Goal: Task Accomplishment & Management: Manage account settings

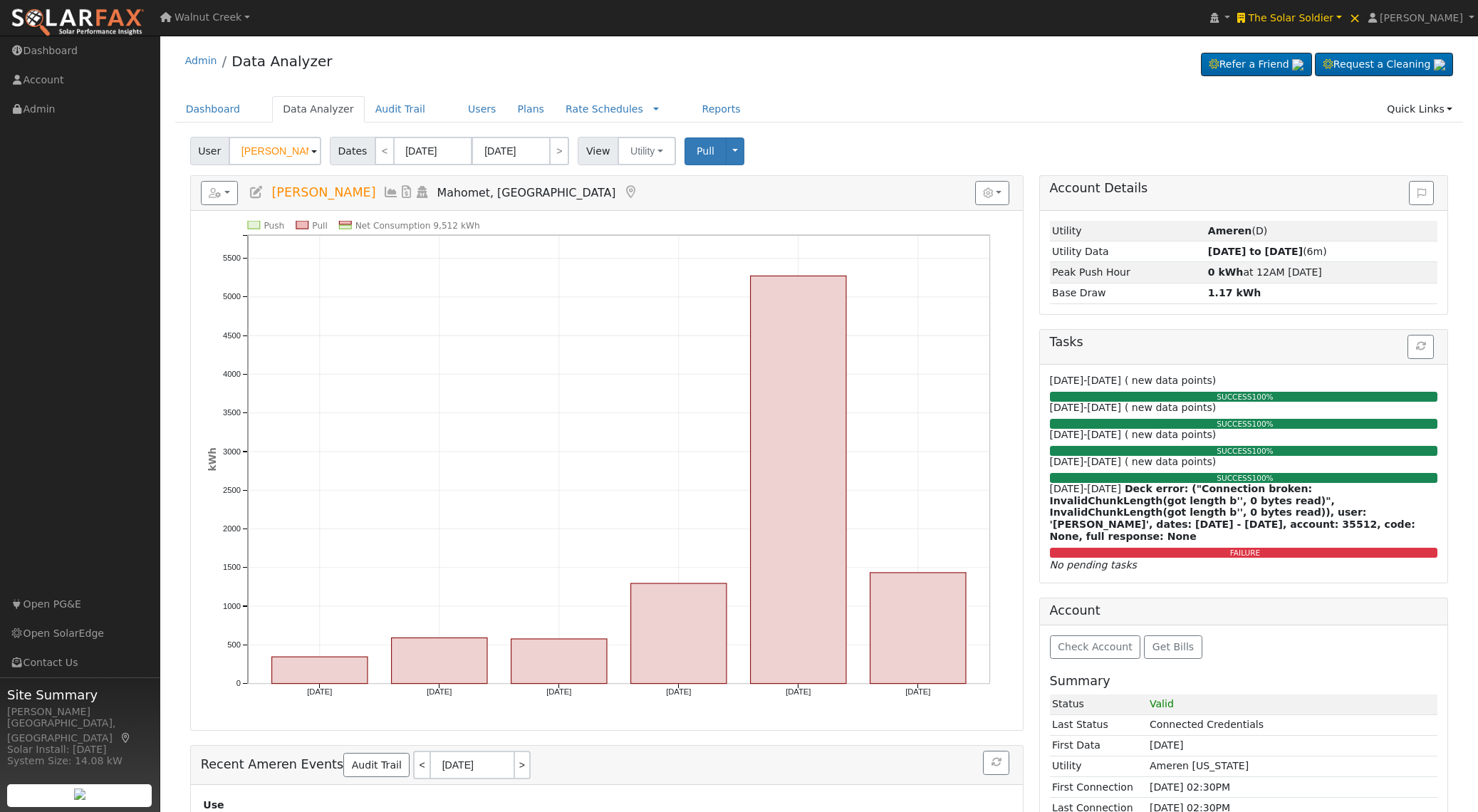
scroll to position [9, 0]
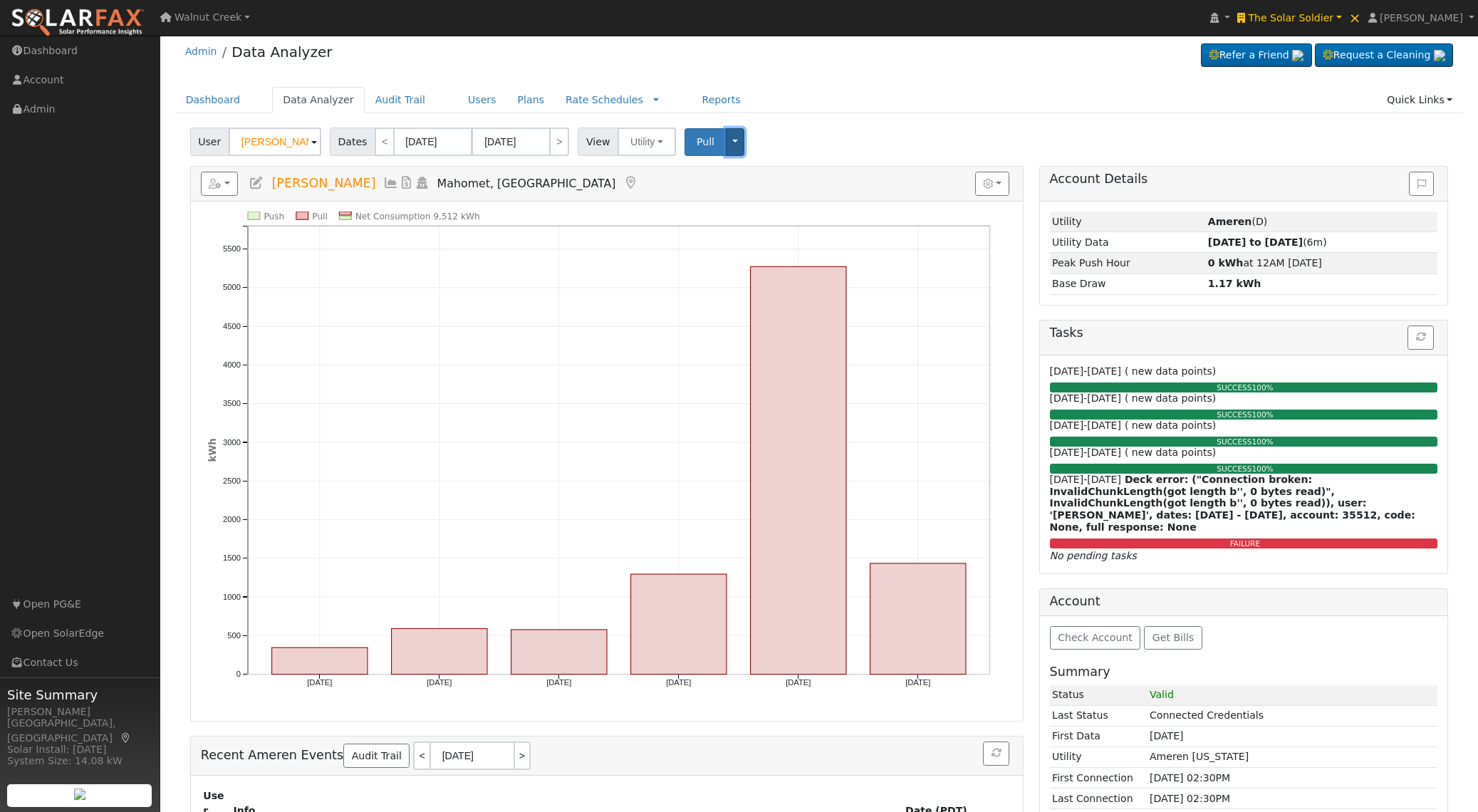
click at [732, 138] on button "Toggle Dropdown" at bounding box center [735, 142] width 19 height 27
click at [761, 227] on link "Delete ALL Data" at bounding box center [780, 223] width 109 height 20
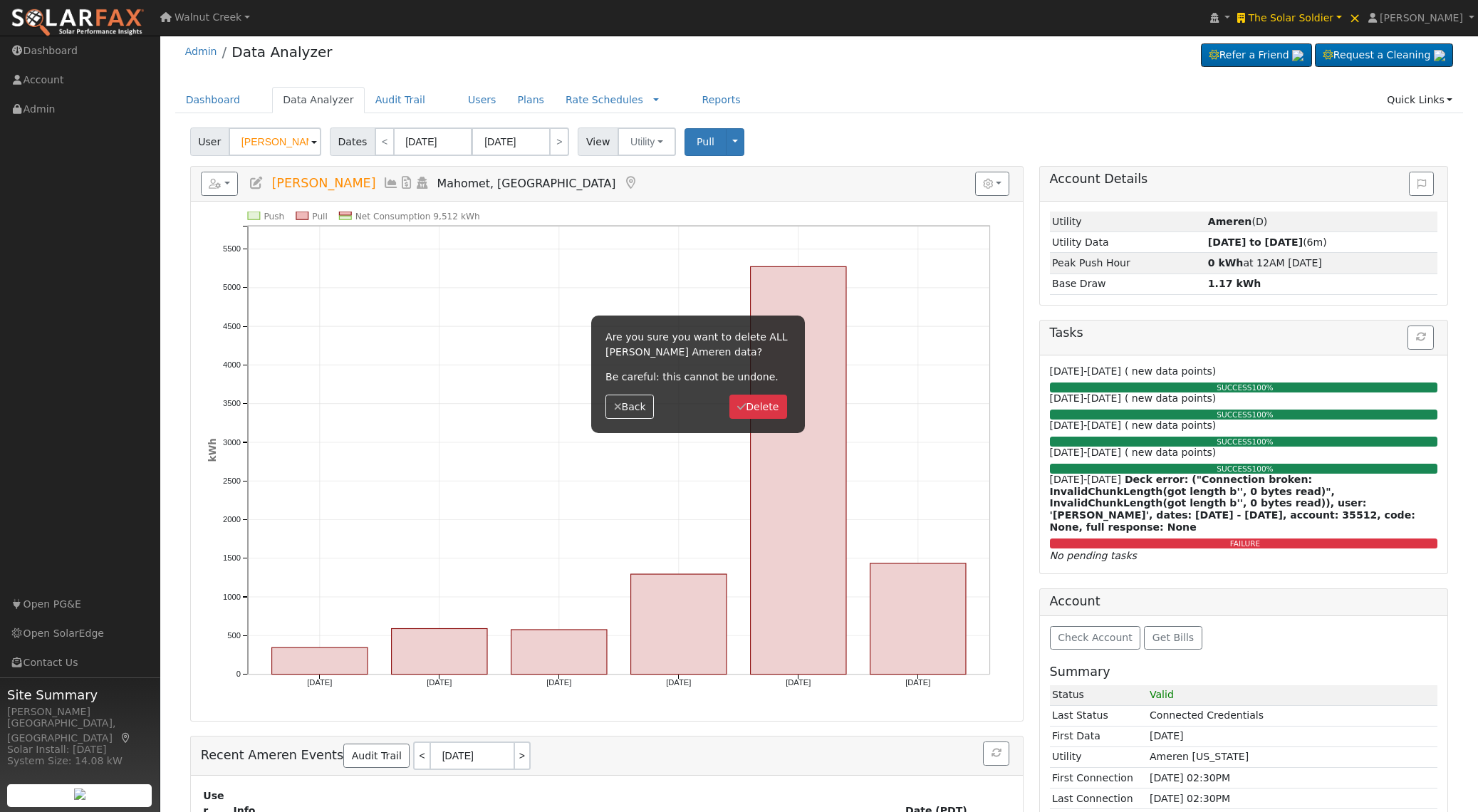
scroll to position [0, 0]
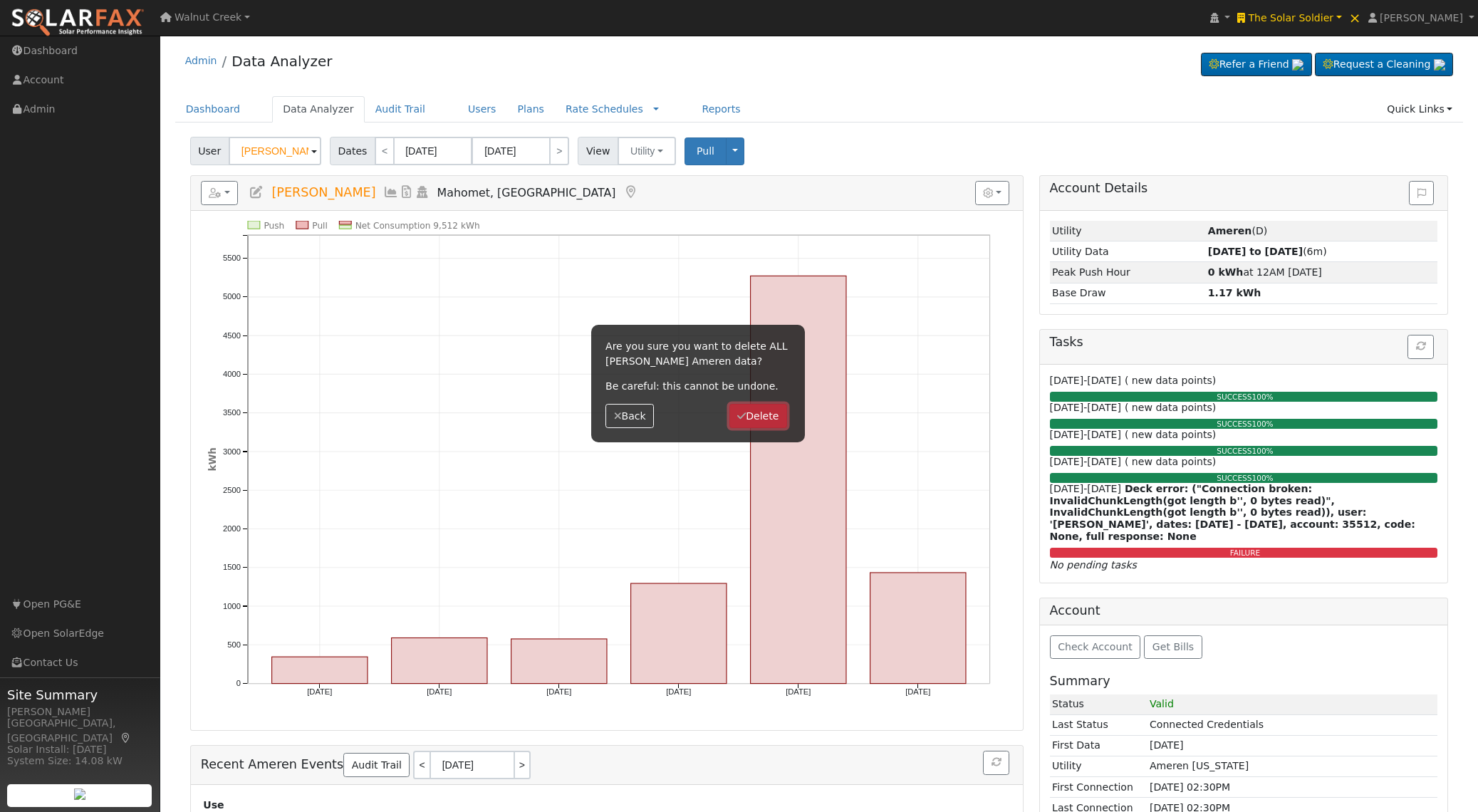
click at [759, 415] on button "Delete" at bounding box center [757, 415] width 57 height 24
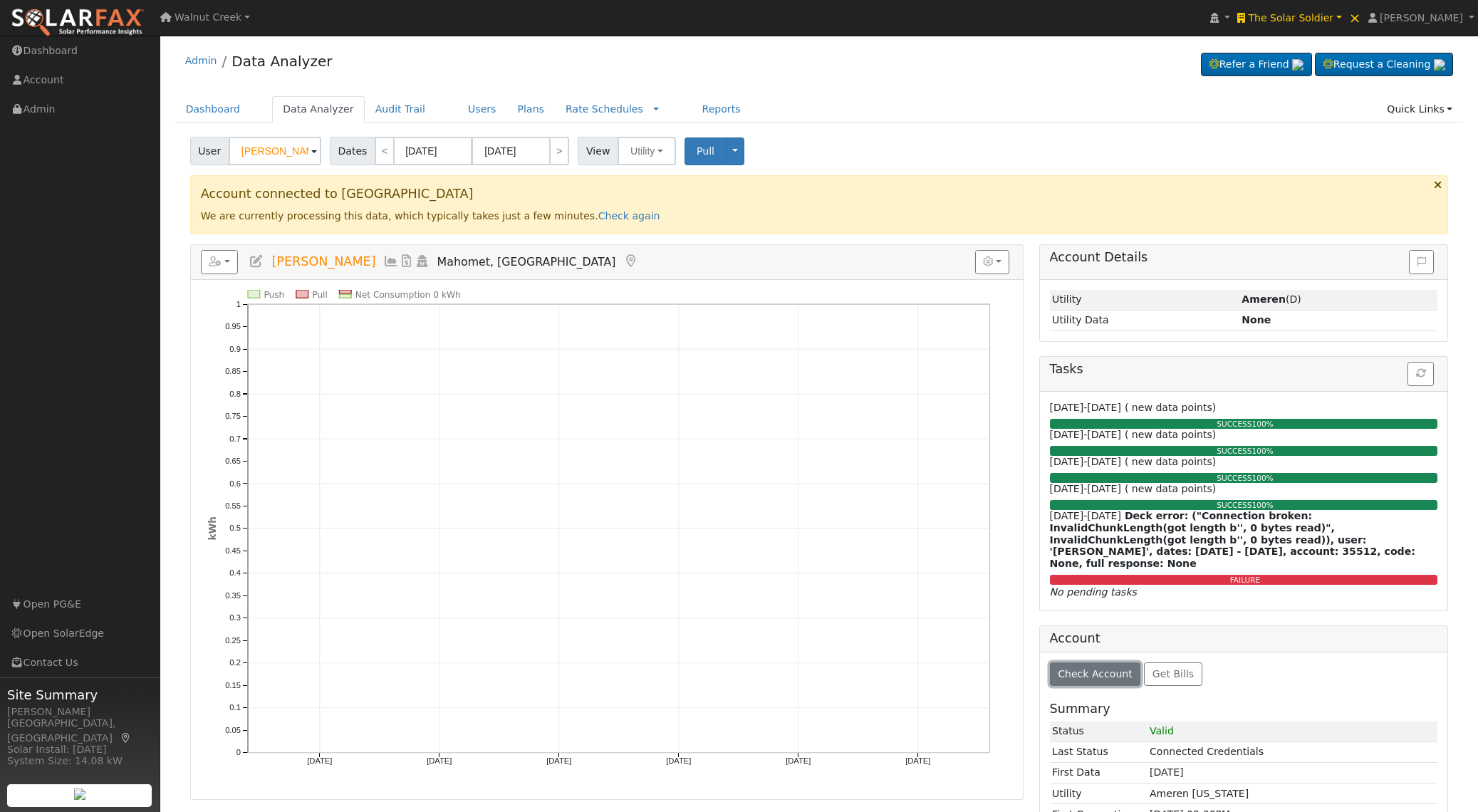
click at [1083, 668] on span "Check Account" at bounding box center [1094, 673] width 74 height 11
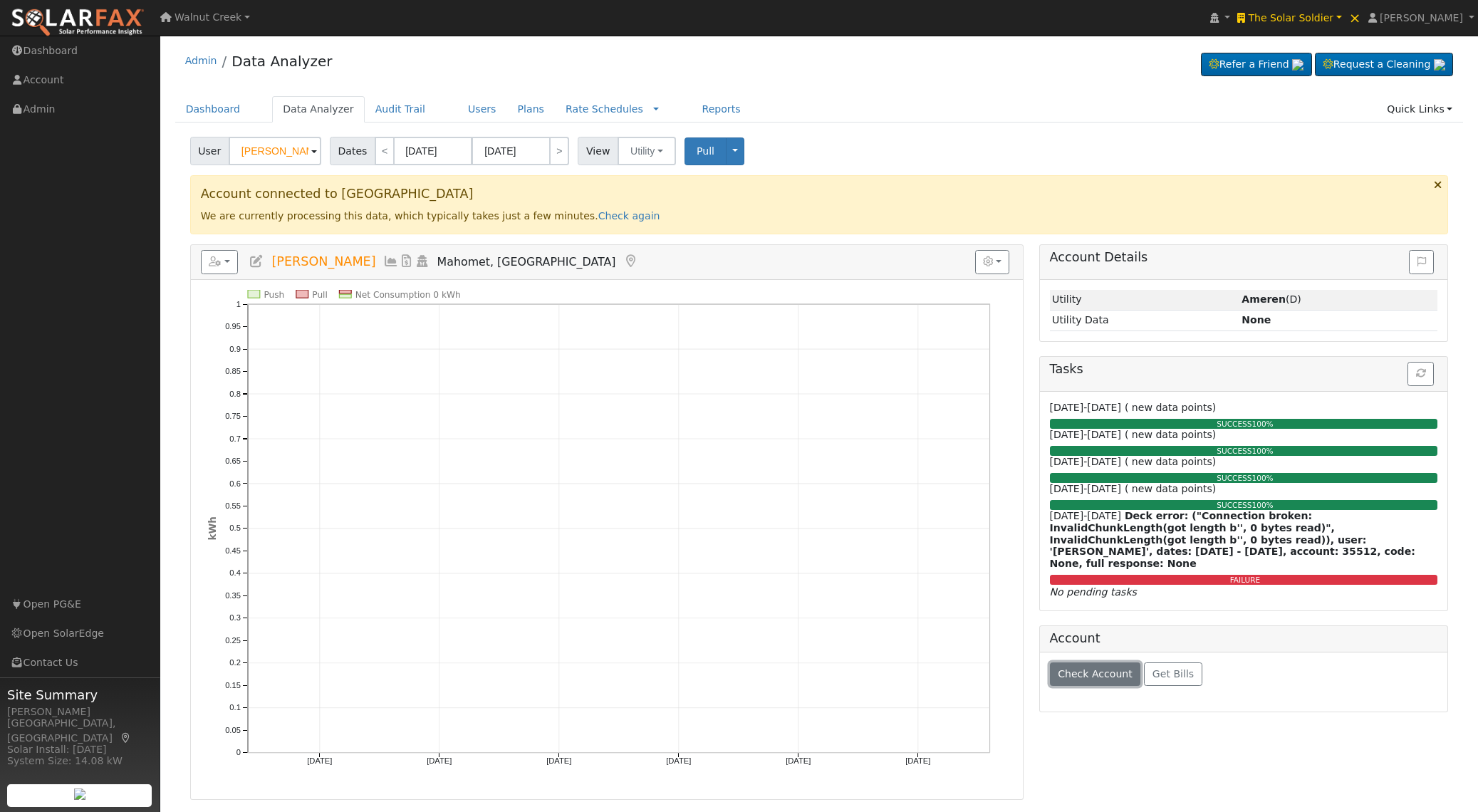
click at [1083, 668] on span "Check Account" at bounding box center [1094, 673] width 74 height 11
click at [1422, 374] on icon "button" at bounding box center [1421, 374] width 10 height 10
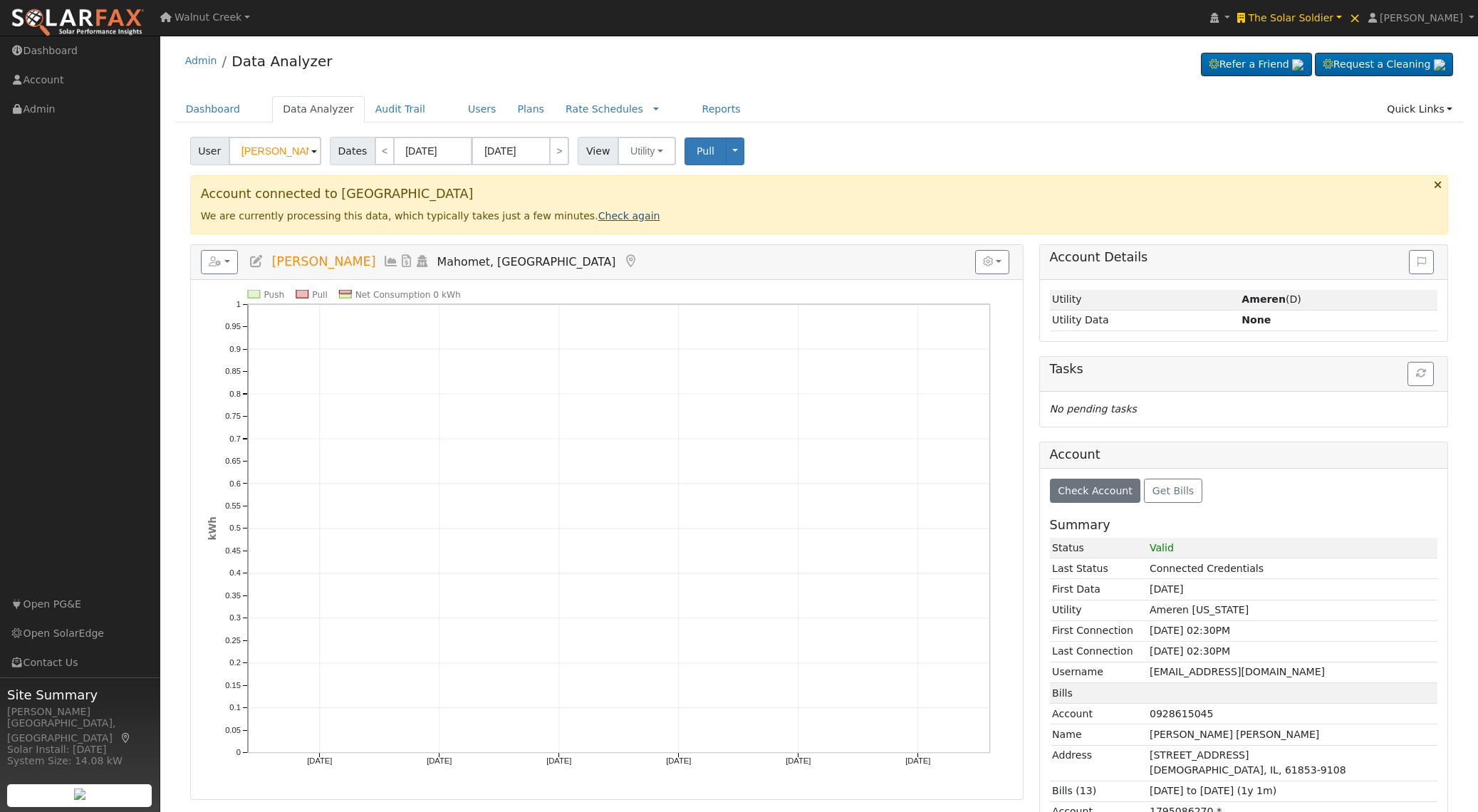
click at [608, 220] on link "Check again" at bounding box center [629, 215] width 62 height 11
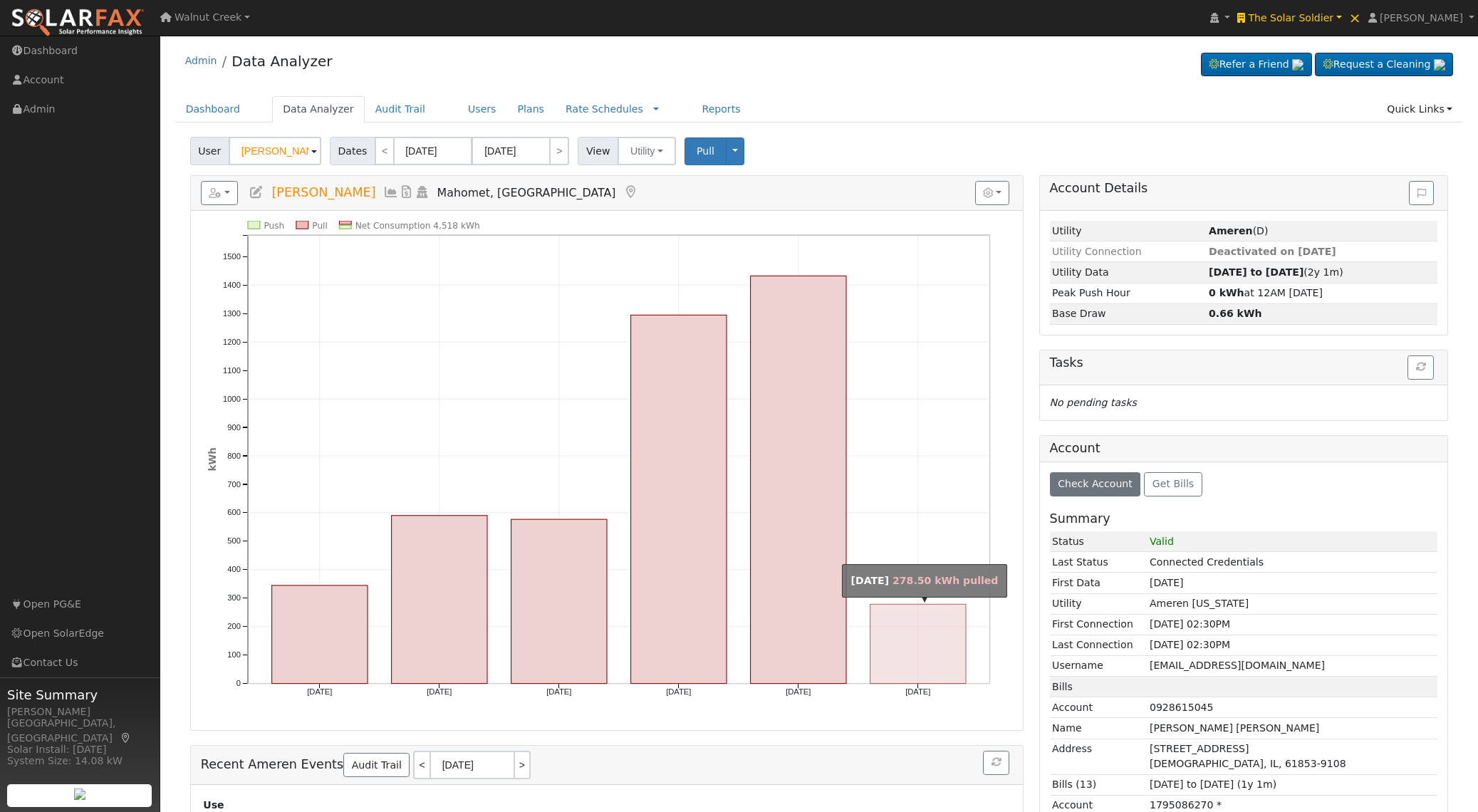
click at [916, 614] on rect "onclick=""" at bounding box center [918, 644] width 96 height 79
type input "08/01/2025"
type input "08/31/2025"
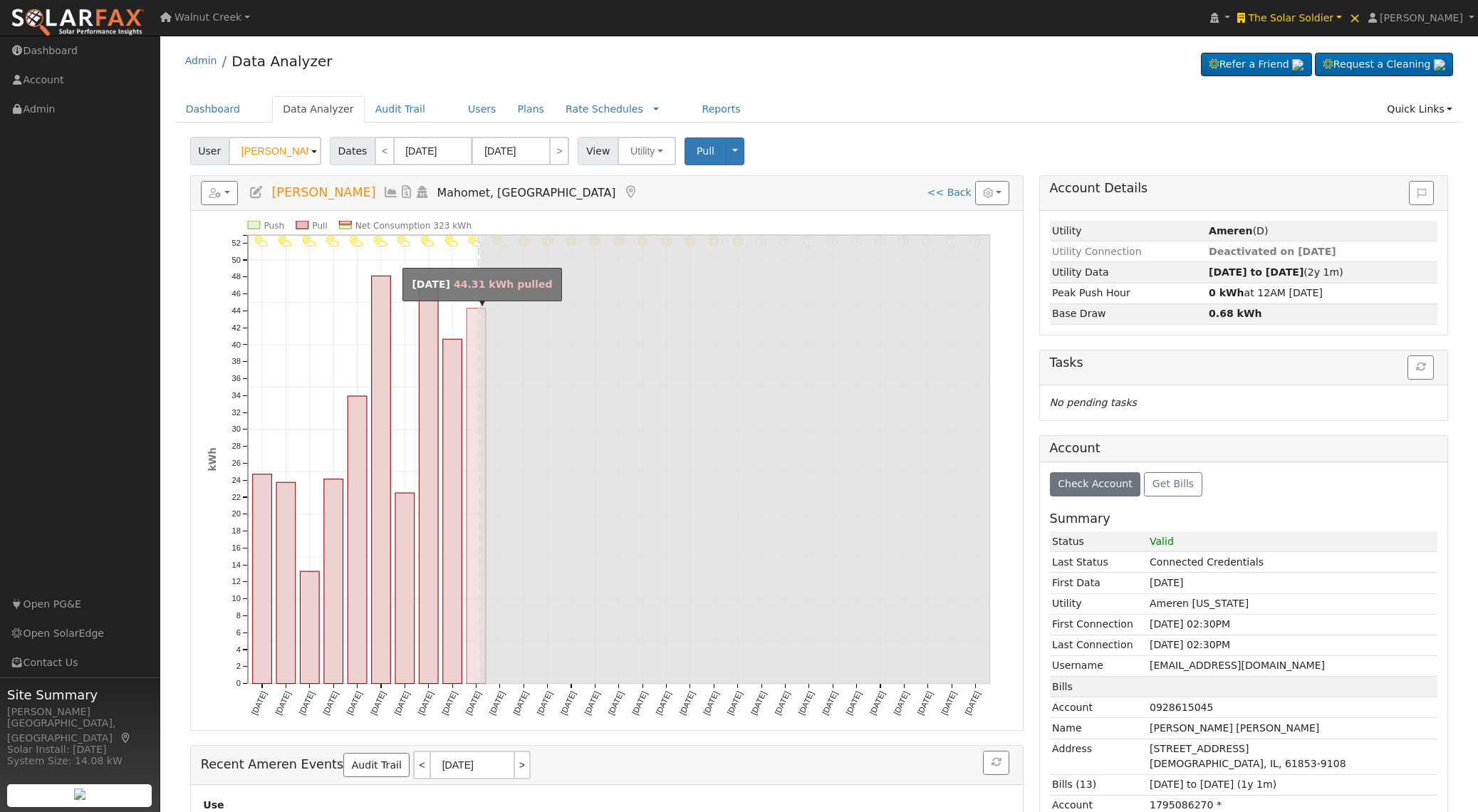
click at [472, 574] on rect "onclick=""" at bounding box center [476, 496] width 19 height 375
type input "08/10/2025"
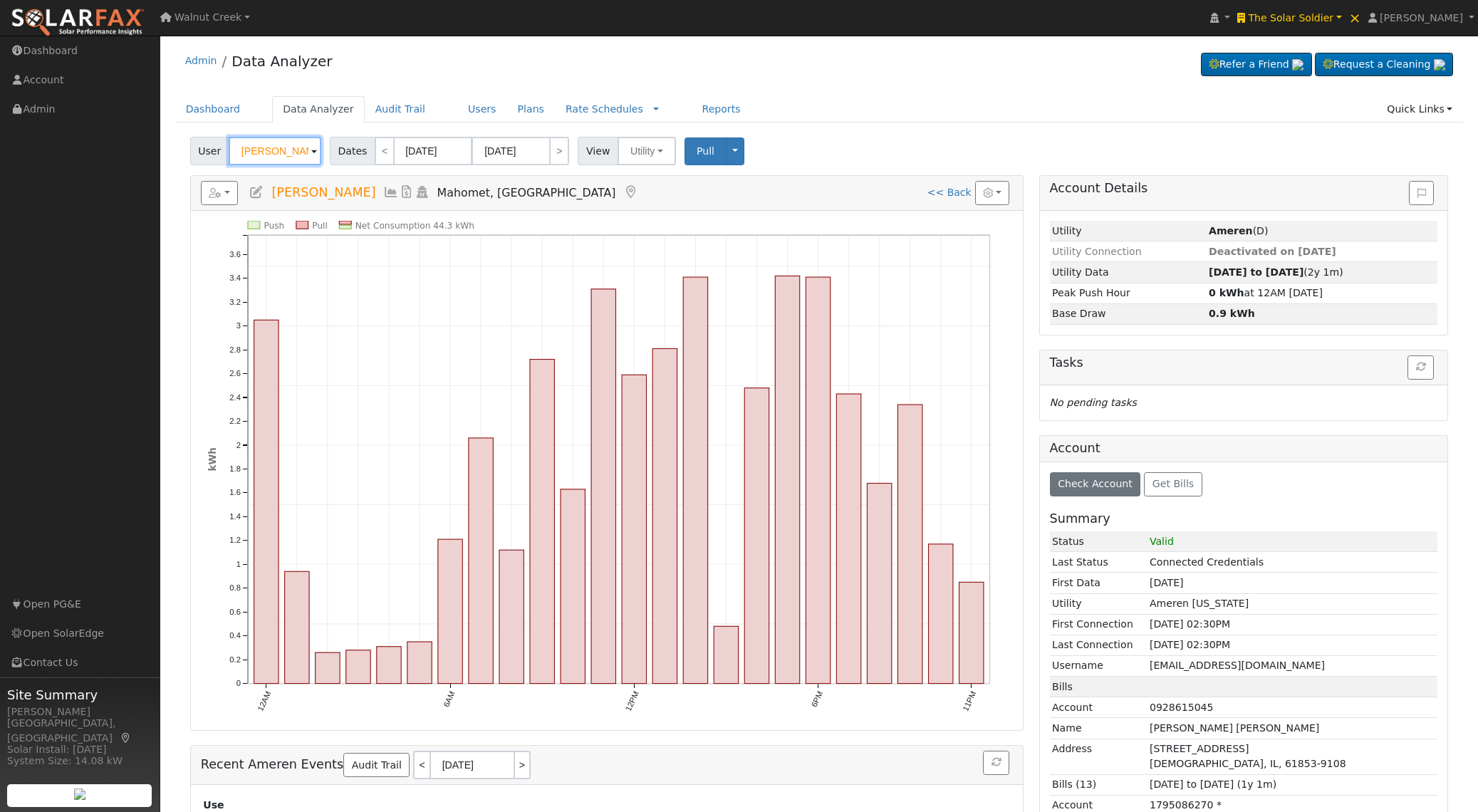
click at [297, 156] on input "Nick Patel" at bounding box center [274, 150] width 92 height 28
paste input "Greg Thanos"
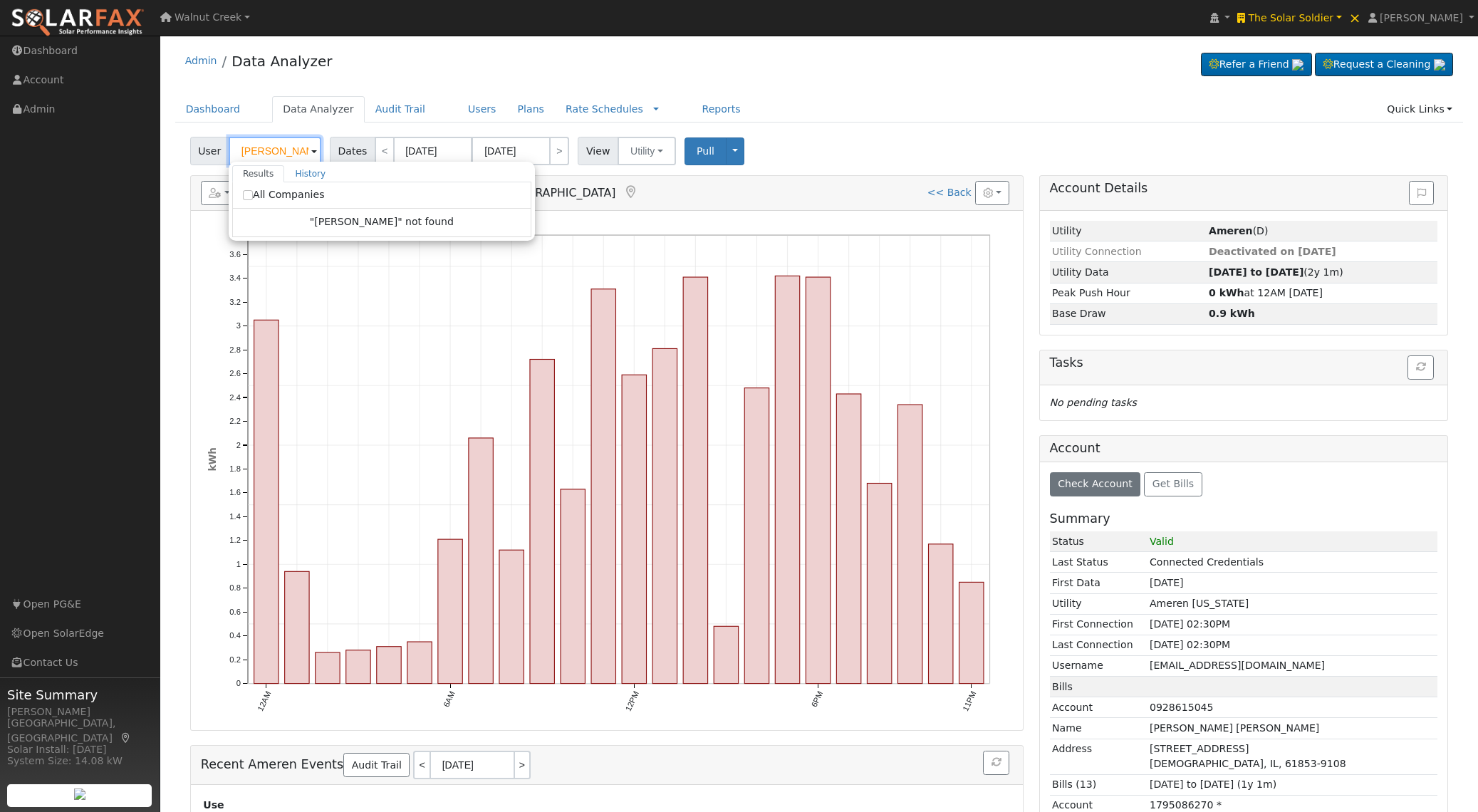
type input "Greg Thanos"
click at [297, 196] on label "All Companies" at bounding box center [284, 194] width 82 height 15
click at [253, 196] on input "All Companies" at bounding box center [248, 195] width 10 height 10
checkbox input "true"
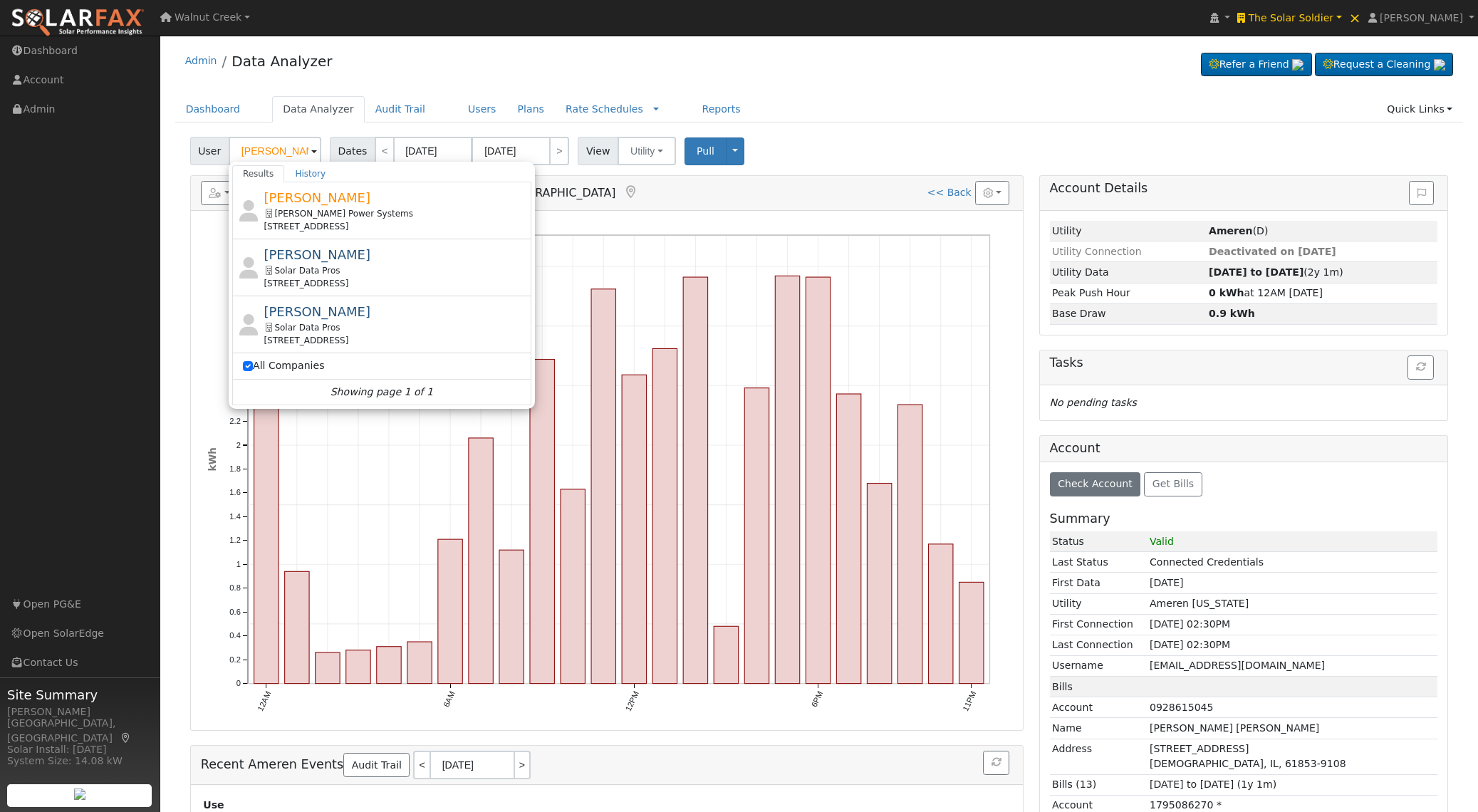
type input "Nick Patel"
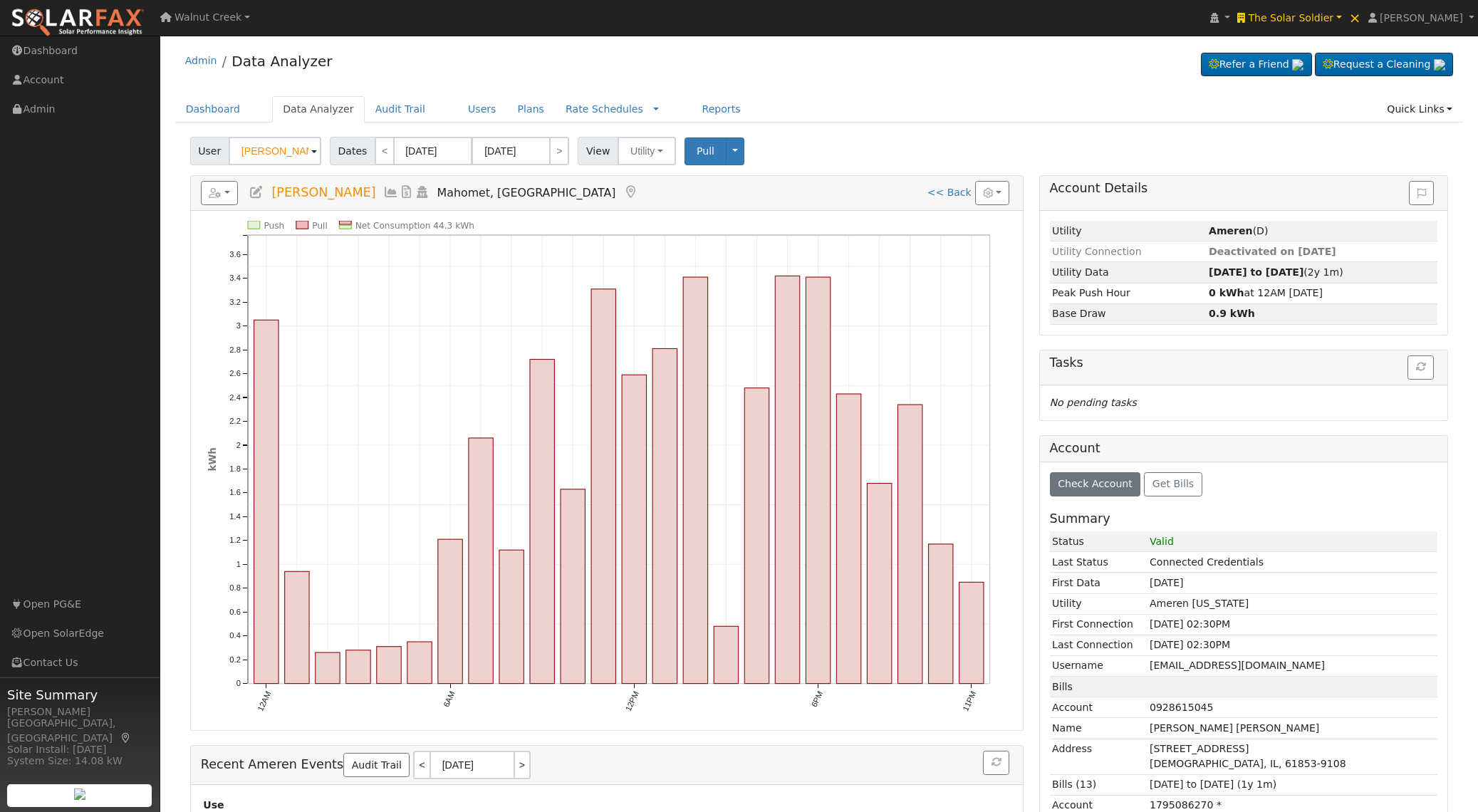
click at [365, 71] on div "Admin Data Analyzer Refer a Friend Request a Cleaning" at bounding box center [819, 64] width 1288 height 44
drag, startPoint x: 1321, startPoint y: 19, endPoint x: 1318, endPoint y: 27, distance: 8.5
click at [1321, 19] on span "The Solar Soldier" at bounding box center [1291, 17] width 85 height 11
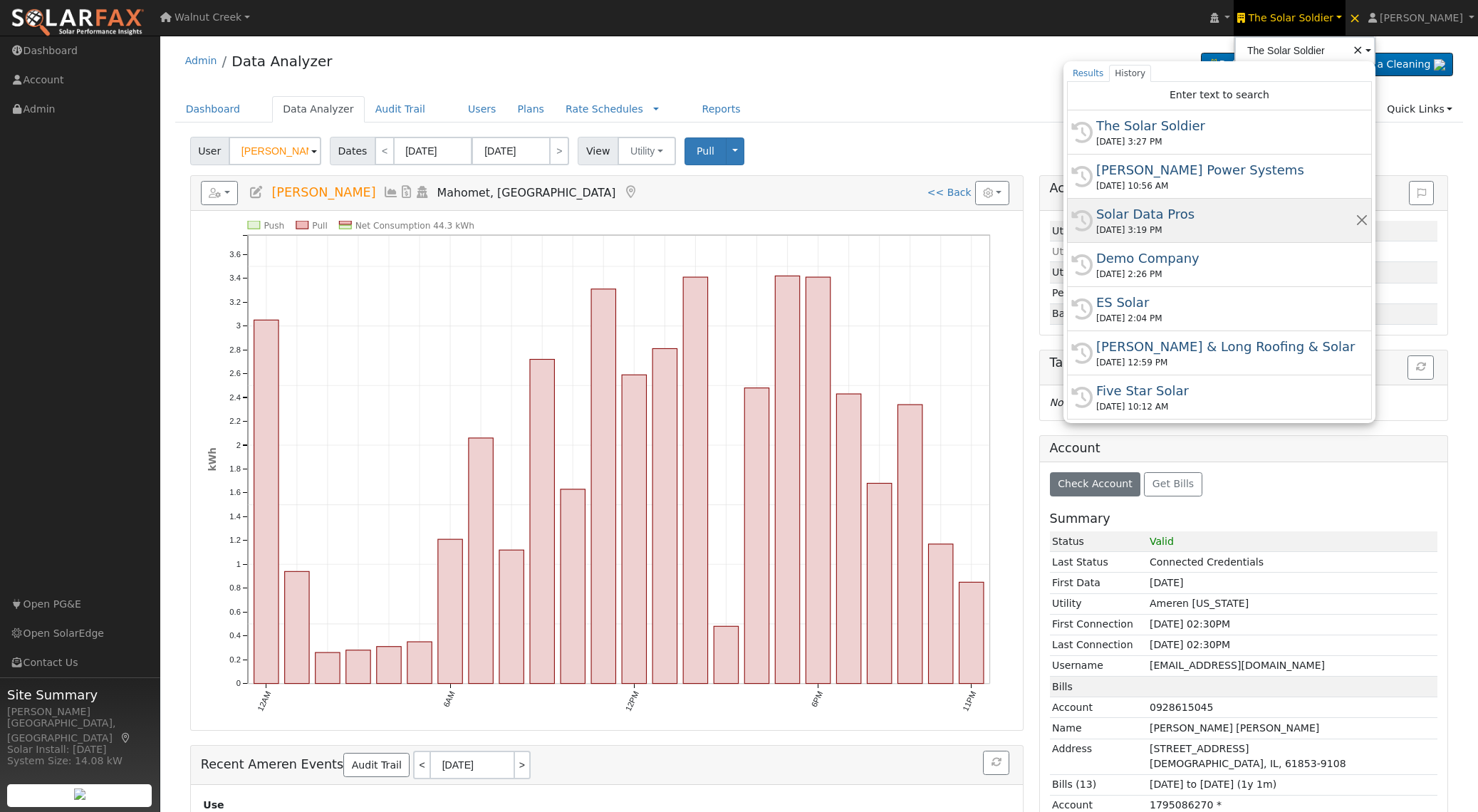
click at [1287, 227] on div "08/11/2025 3:19 PM" at bounding box center [1225, 230] width 259 height 13
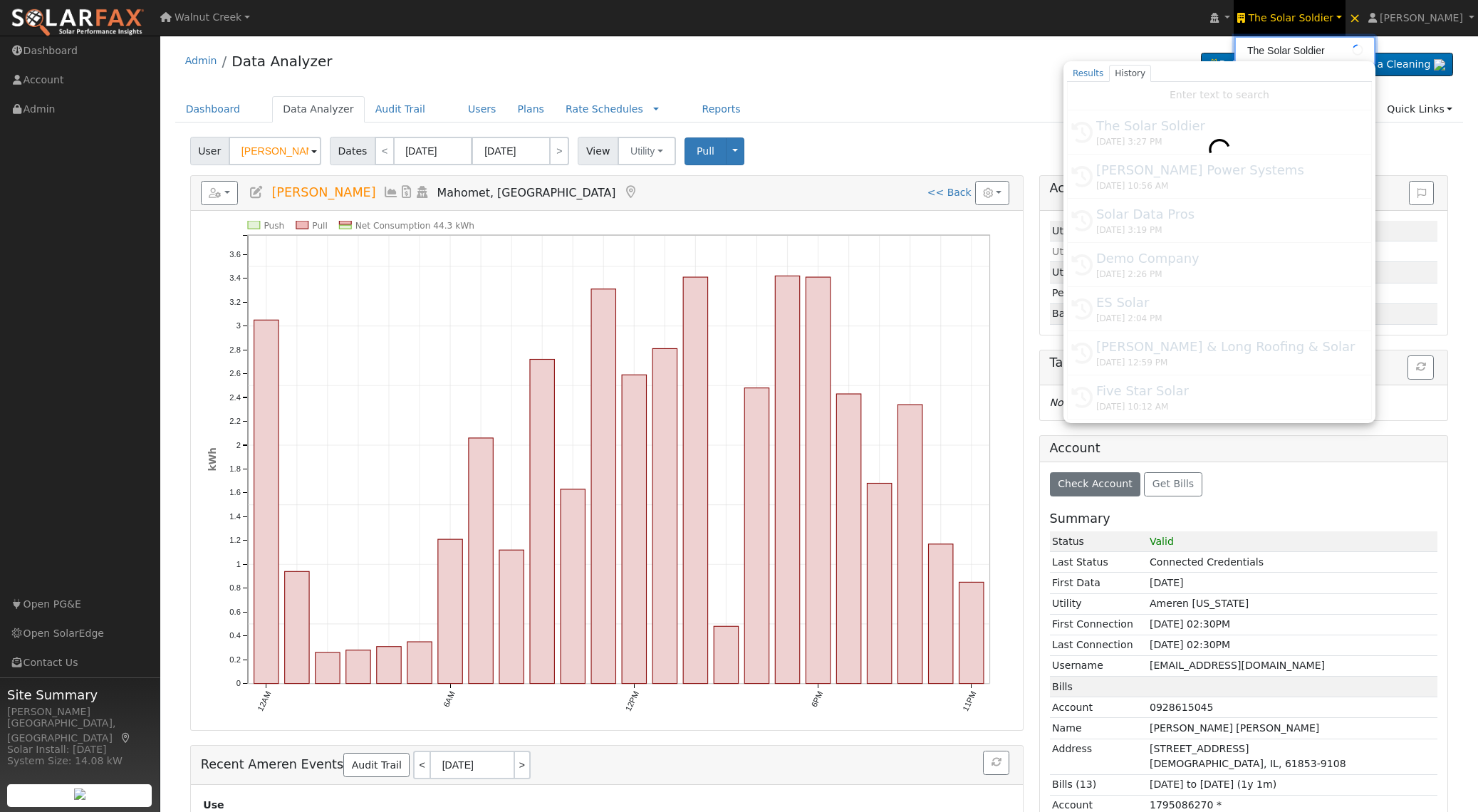
type input "Solar Data Pros"
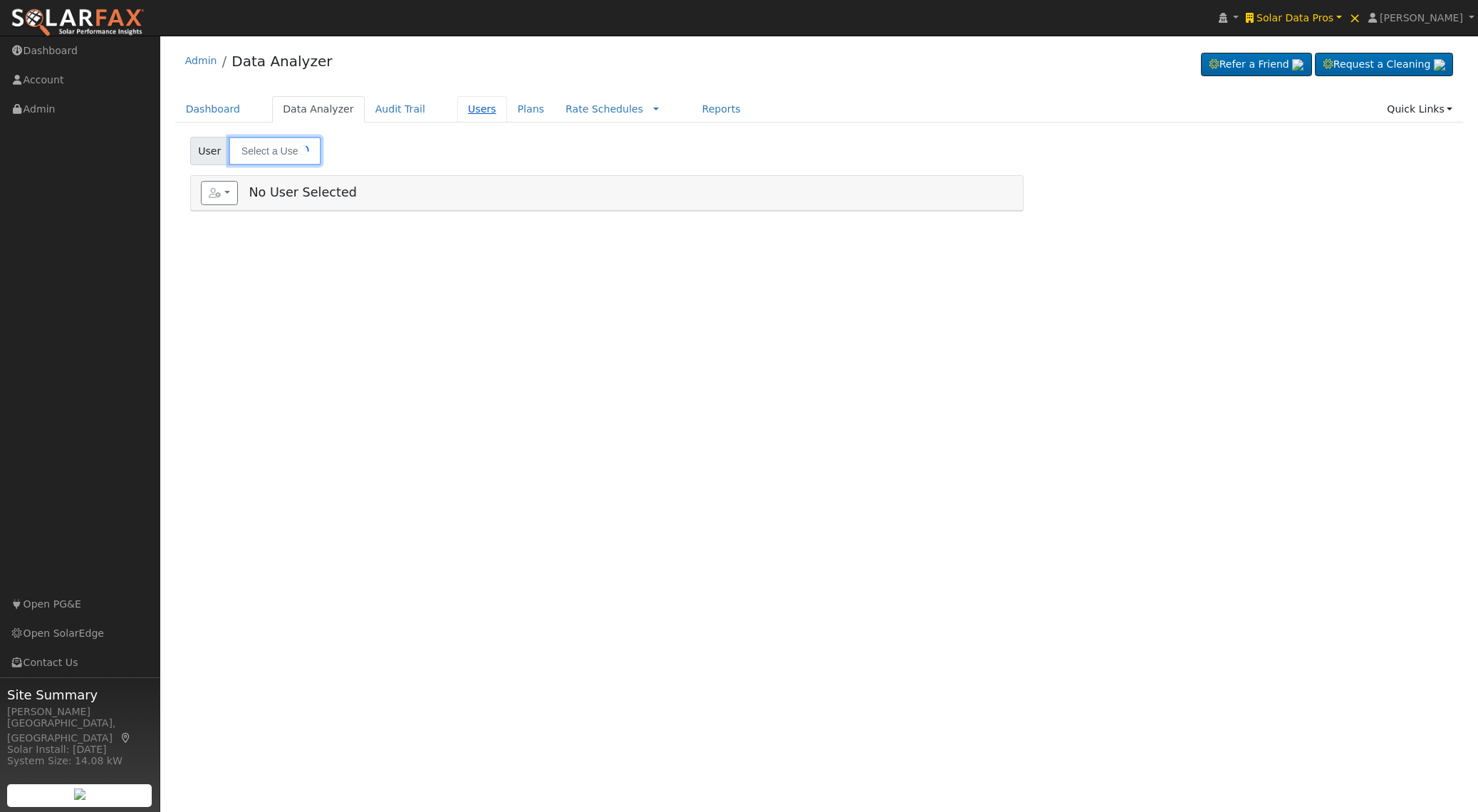
type input "[PERSON_NAME]"
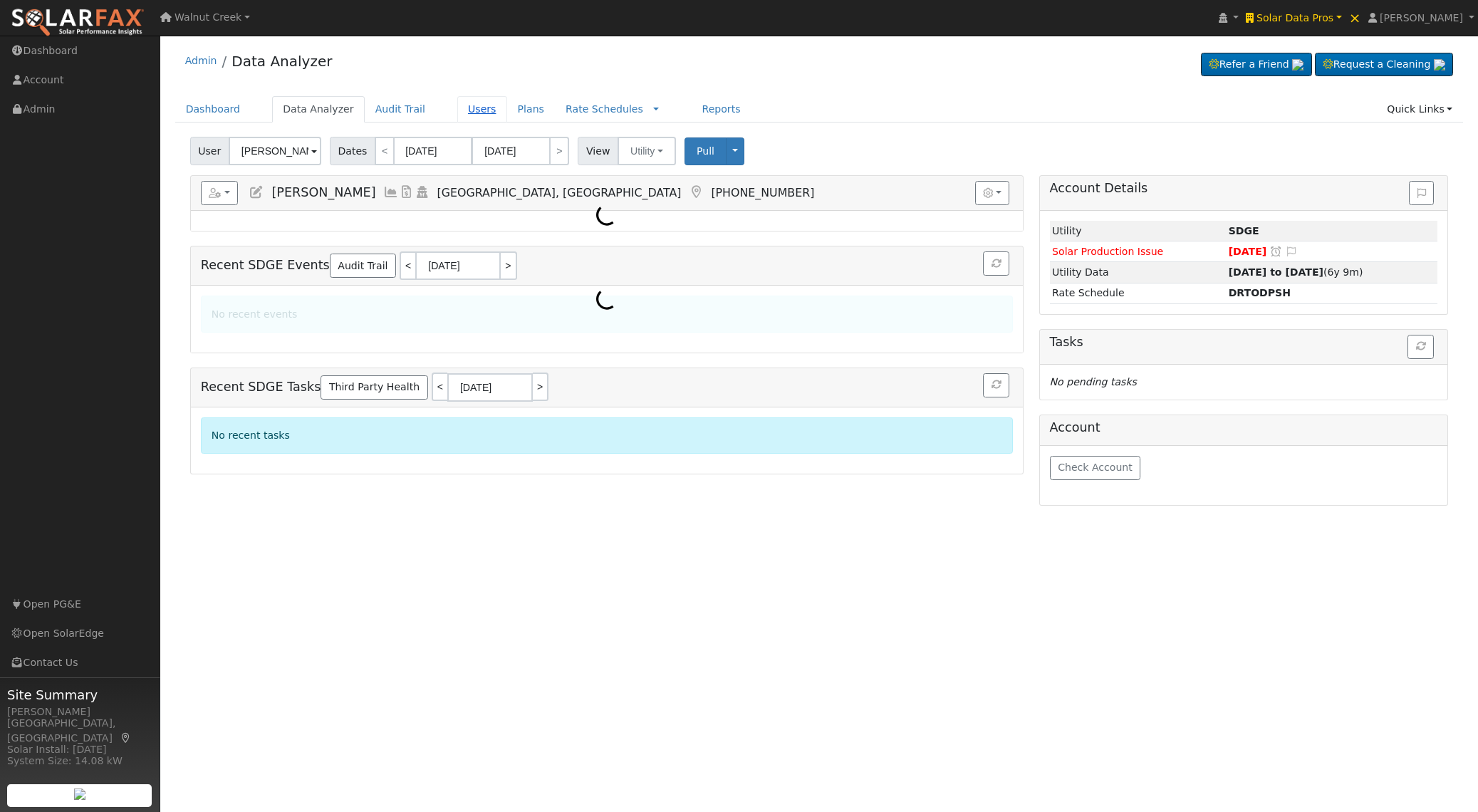
click at [473, 111] on link "Users" at bounding box center [482, 109] width 50 height 26
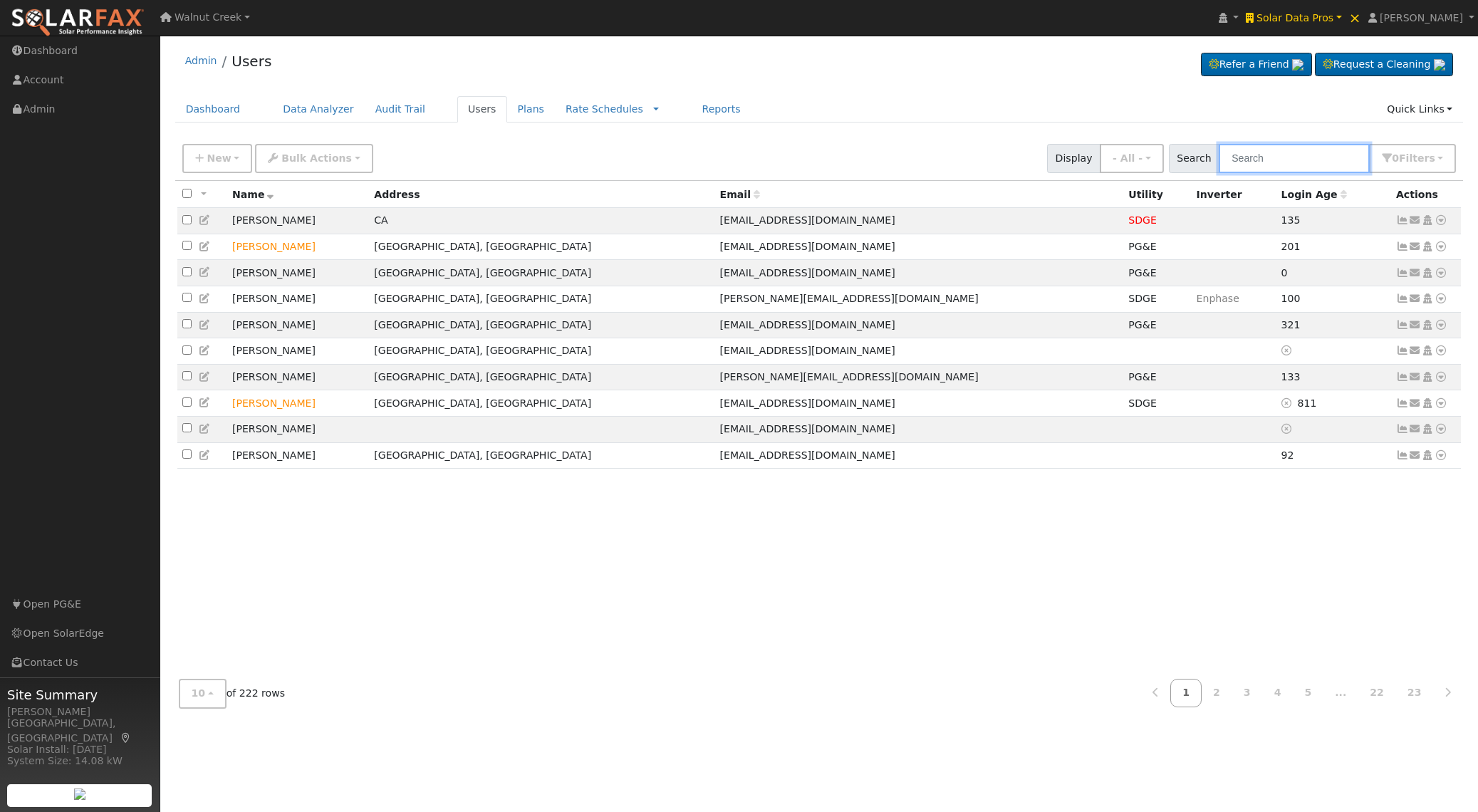
click at [1291, 169] on input "text" at bounding box center [1293, 158] width 151 height 29
paste input "Greg Thanos"
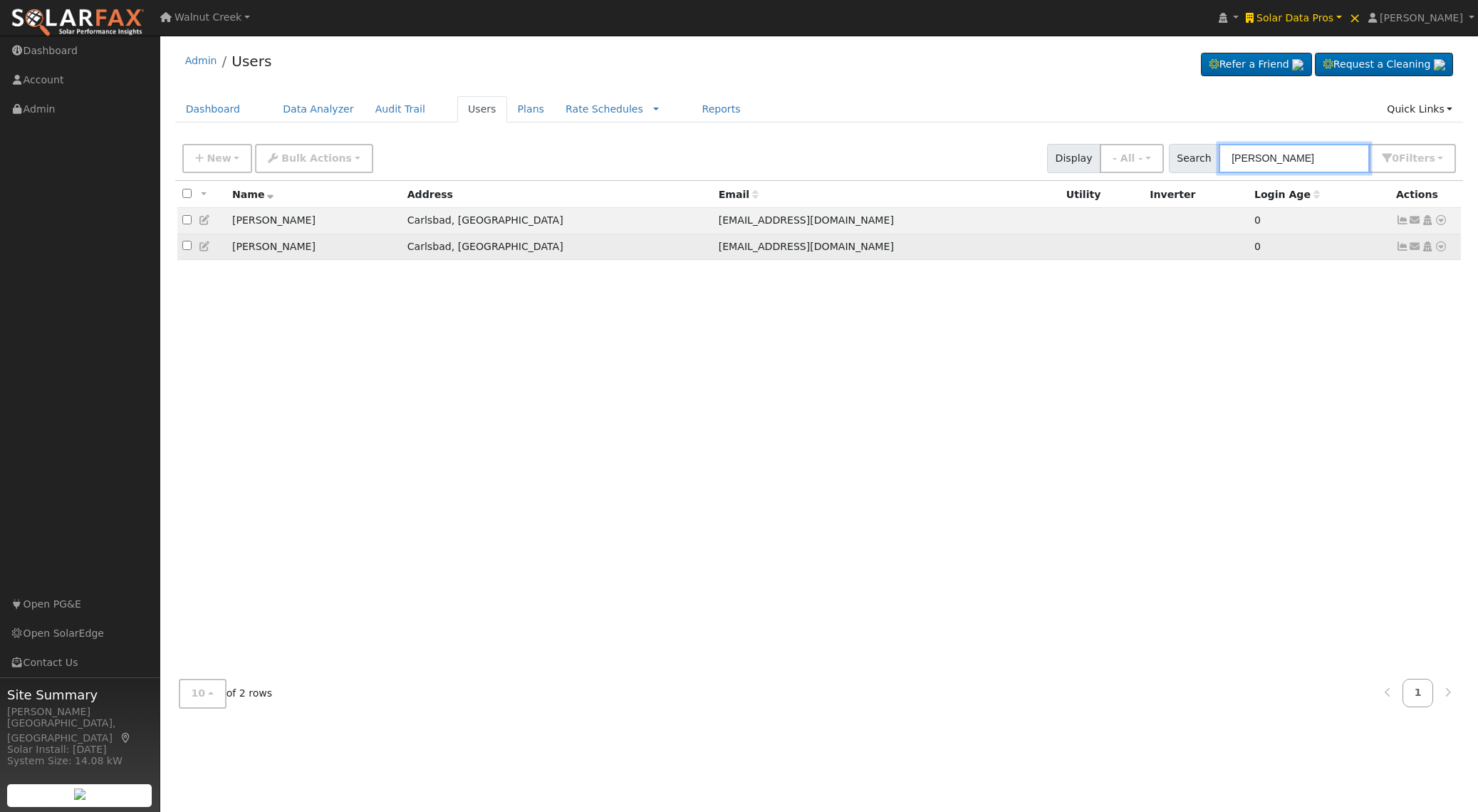
type input "Greg Thanos"
click at [1441, 249] on icon at bounding box center [1440, 246] width 13 height 10
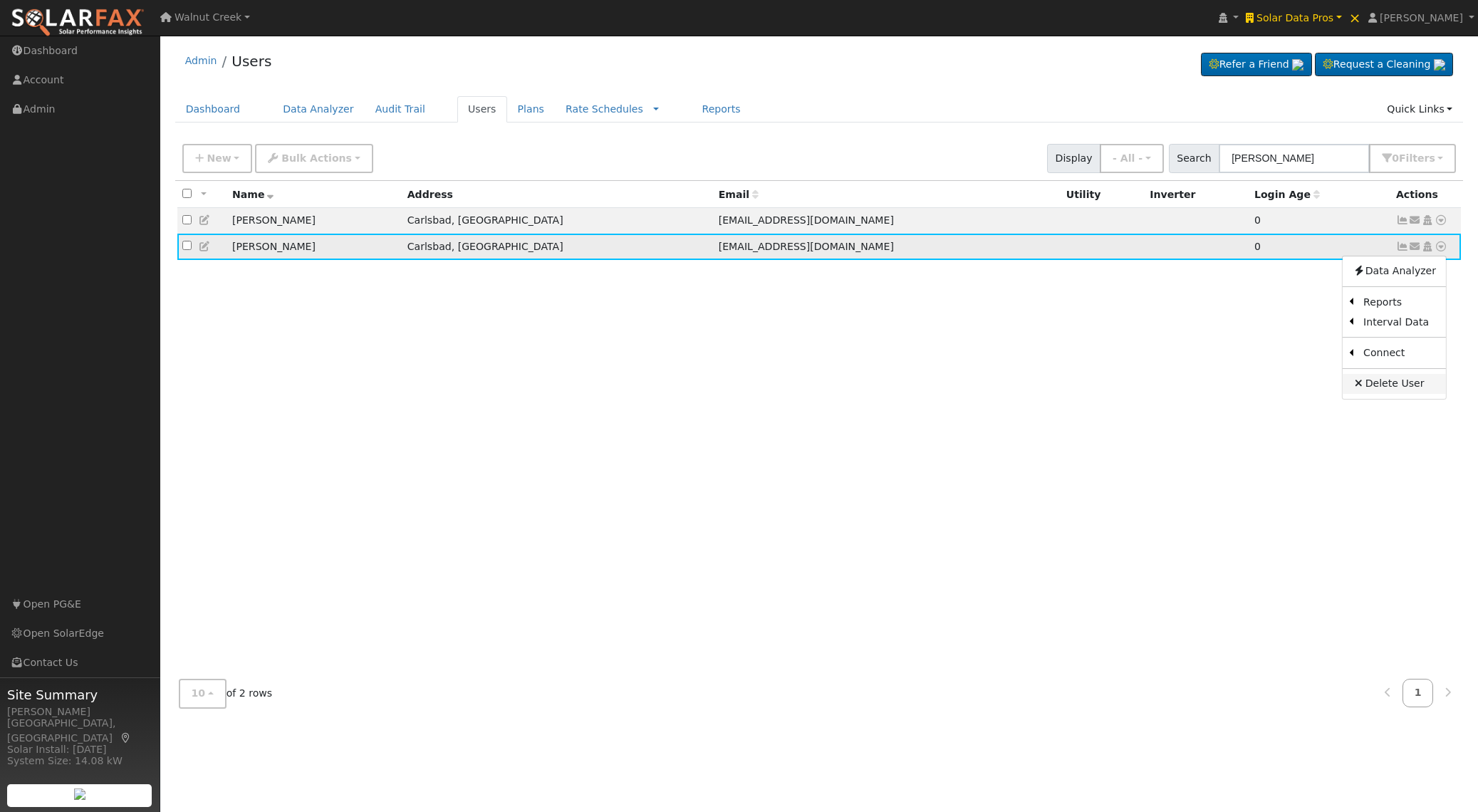
click at [1402, 386] on link "Delete User" at bounding box center [1393, 383] width 103 height 20
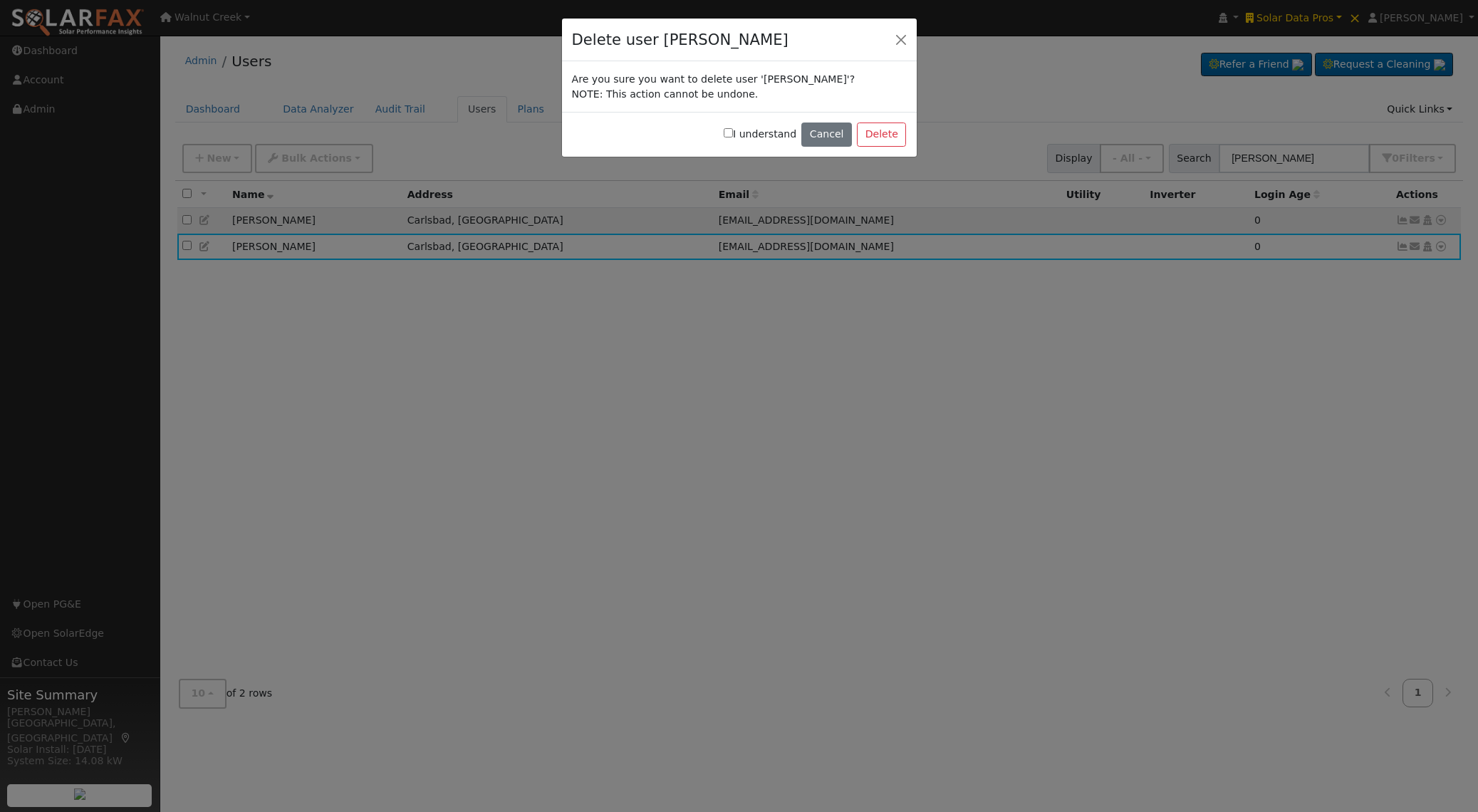
click at [785, 131] on label "I understand" at bounding box center [759, 133] width 73 height 15
click at [733, 131] on input "I understand" at bounding box center [727, 132] width 9 height 9
checkbox input "true"
click at [882, 131] on button "Delete" at bounding box center [880, 134] width 49 height 24
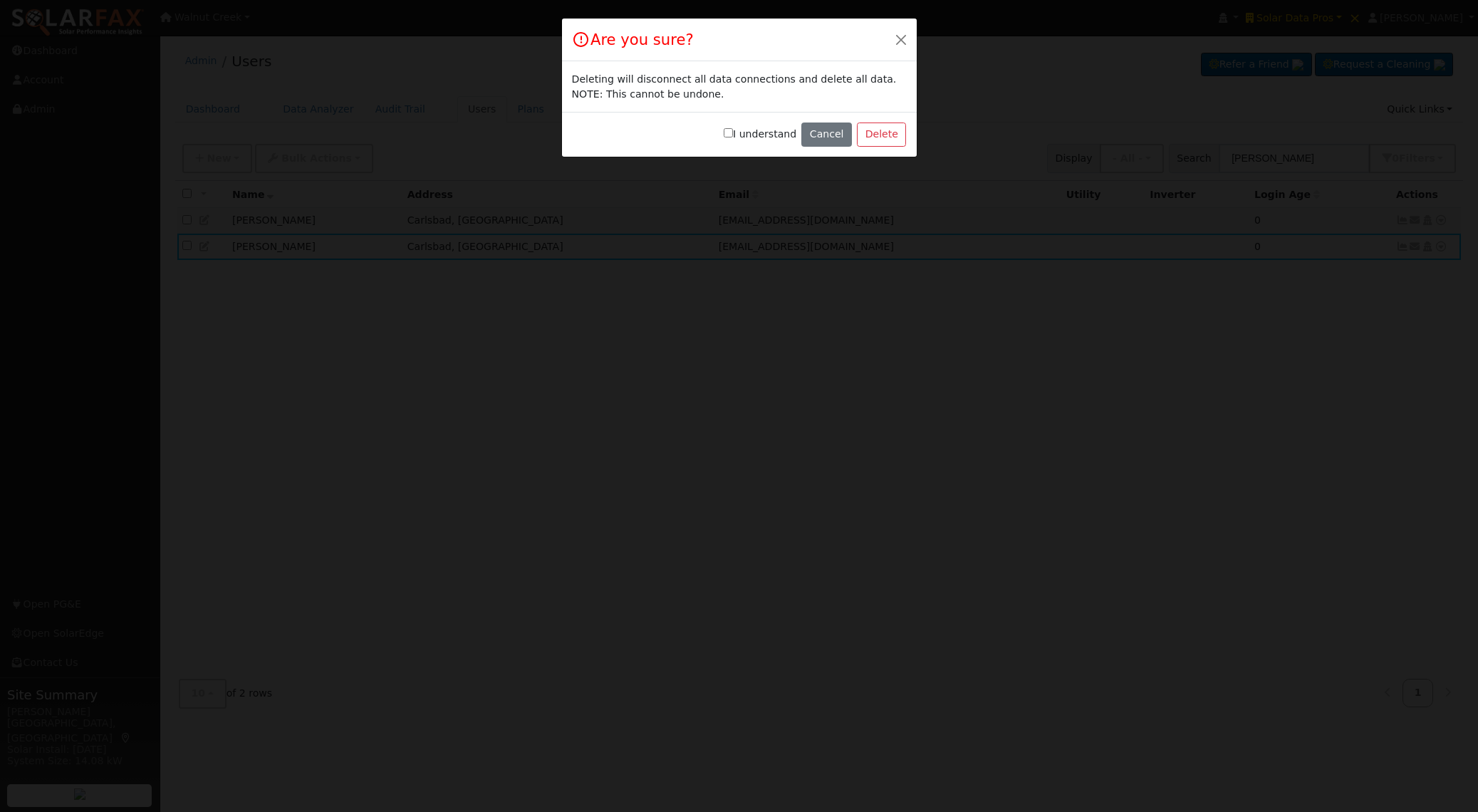
click at [780, 134] on label "I understand" at bounding box center [759, 133] width 73 height 15
click at [733, 134] on input "I understand" at bounding box center [727, 132] width 9 height 9
checkbox input "true"
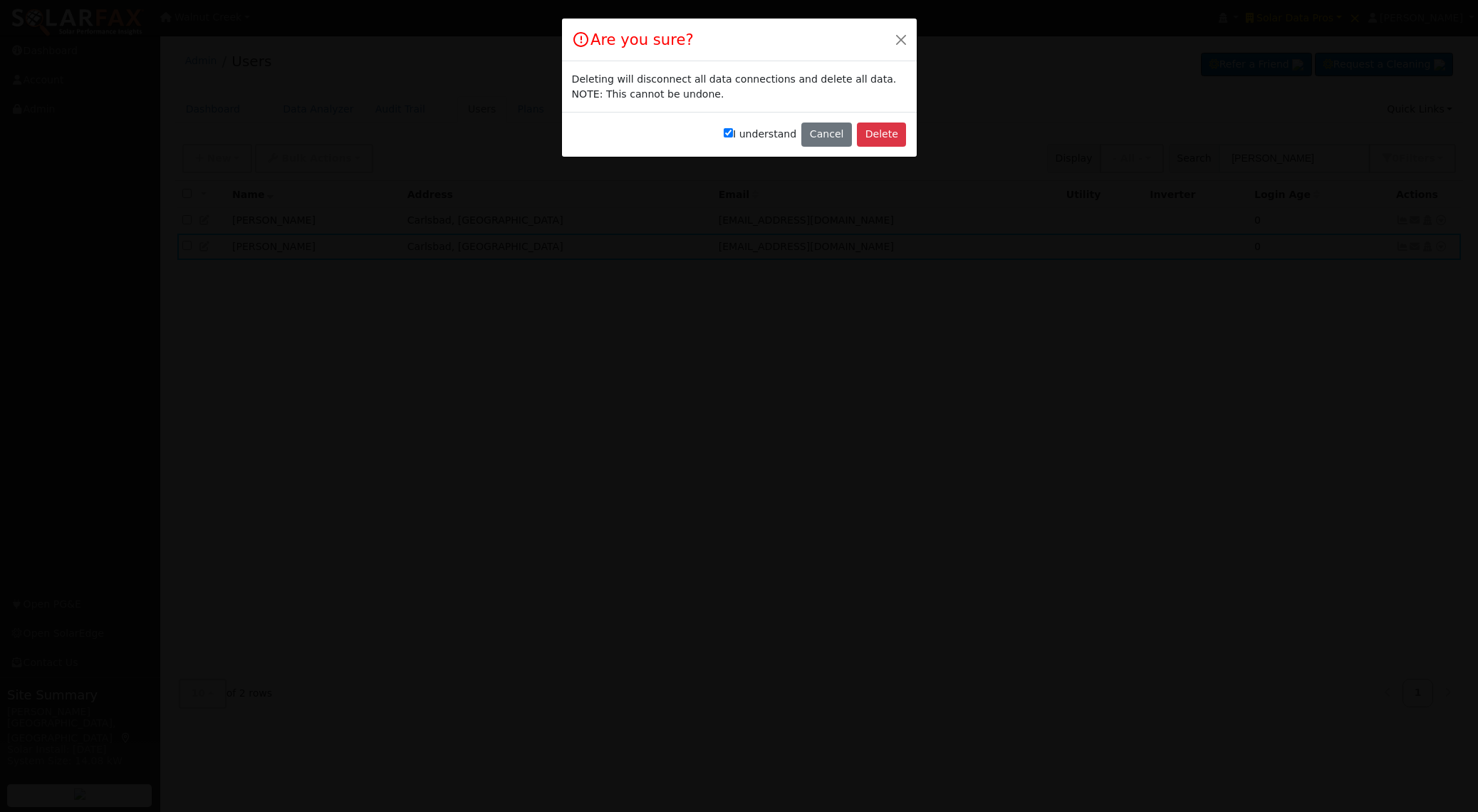
click at [857, 138] on div "I understand Cancel Delete" at bounding box center [739, 134] width 355 height 44
click at [873, 138] on button "Delete" at bounding box center [880, 134] width 49 height 24
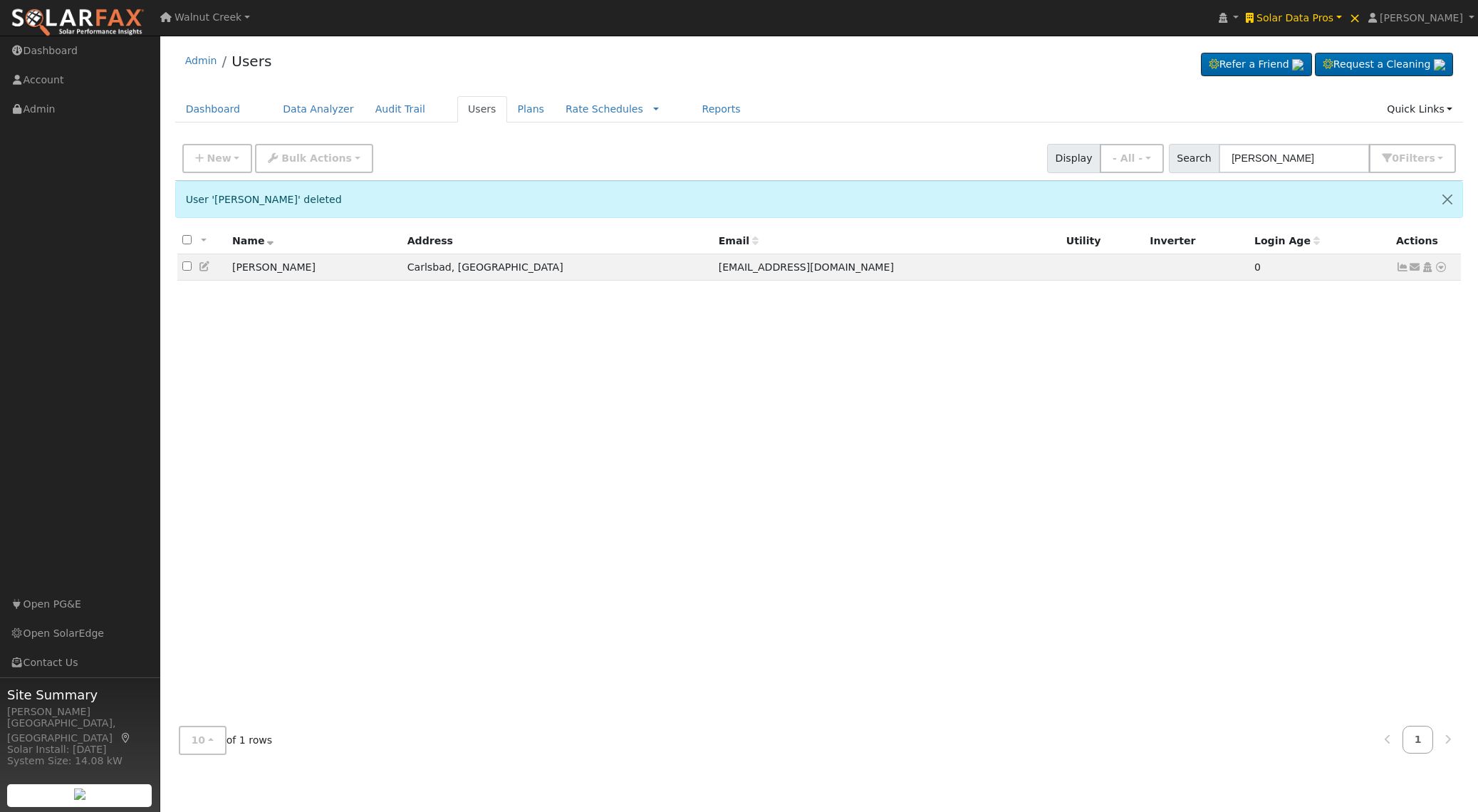
click at [207, 262] on icon at bounding box center [204, 267] width 13 height 10
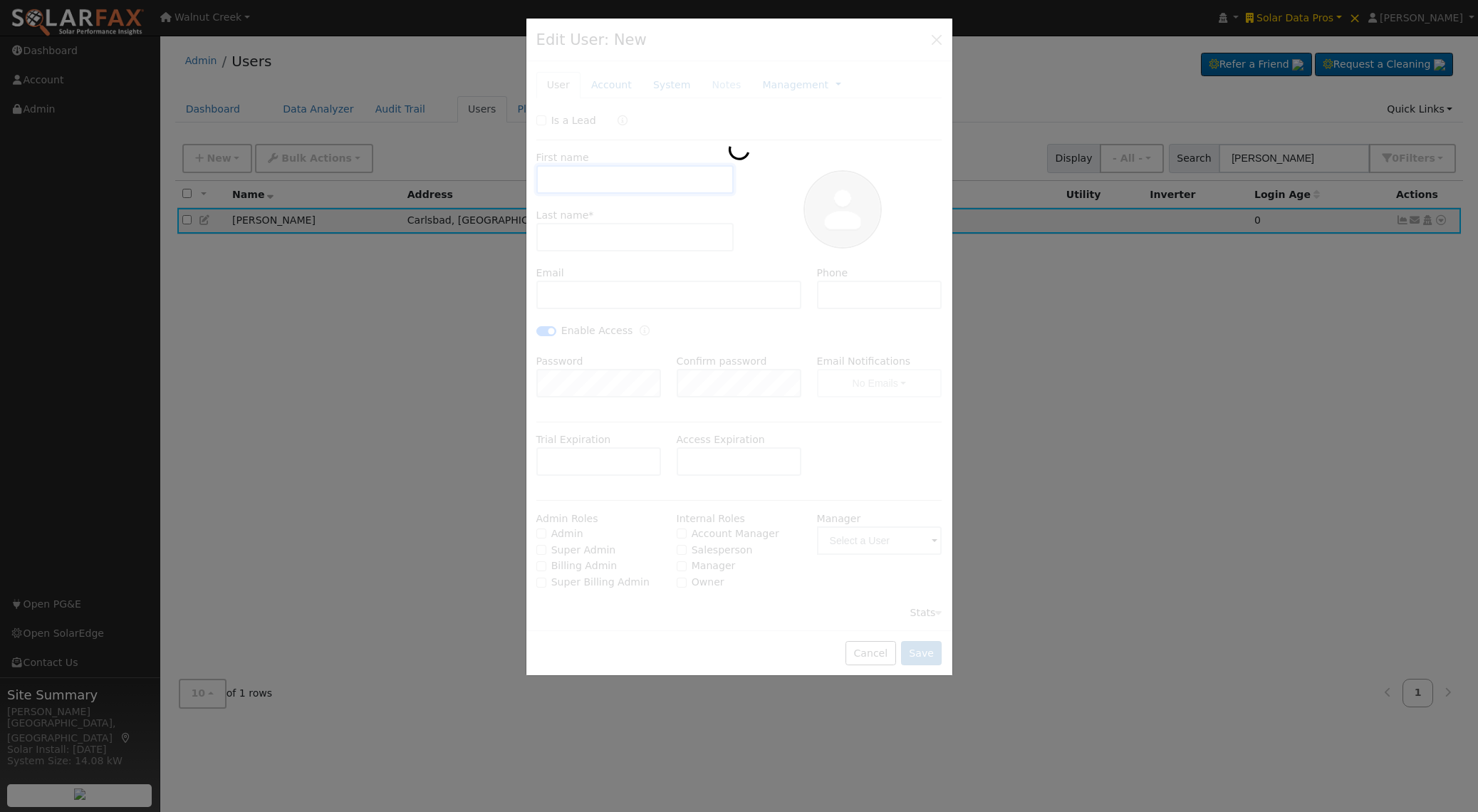
type input "09/12/2025"
type input "Greg"
type input "Thanos"
type input "gregthanos@yahoo.com"
type input "(310) 927-6162"
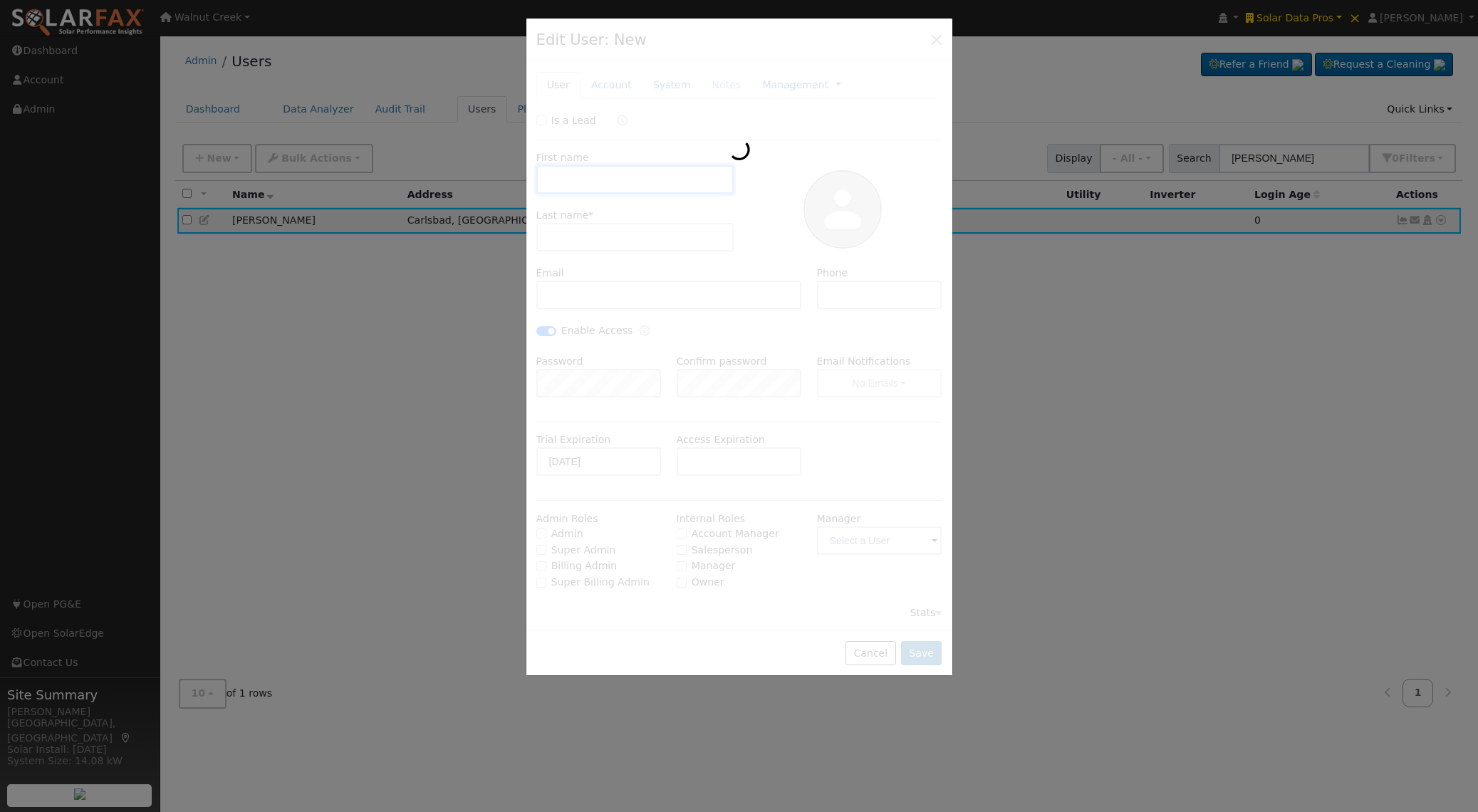
checkbox input "true"
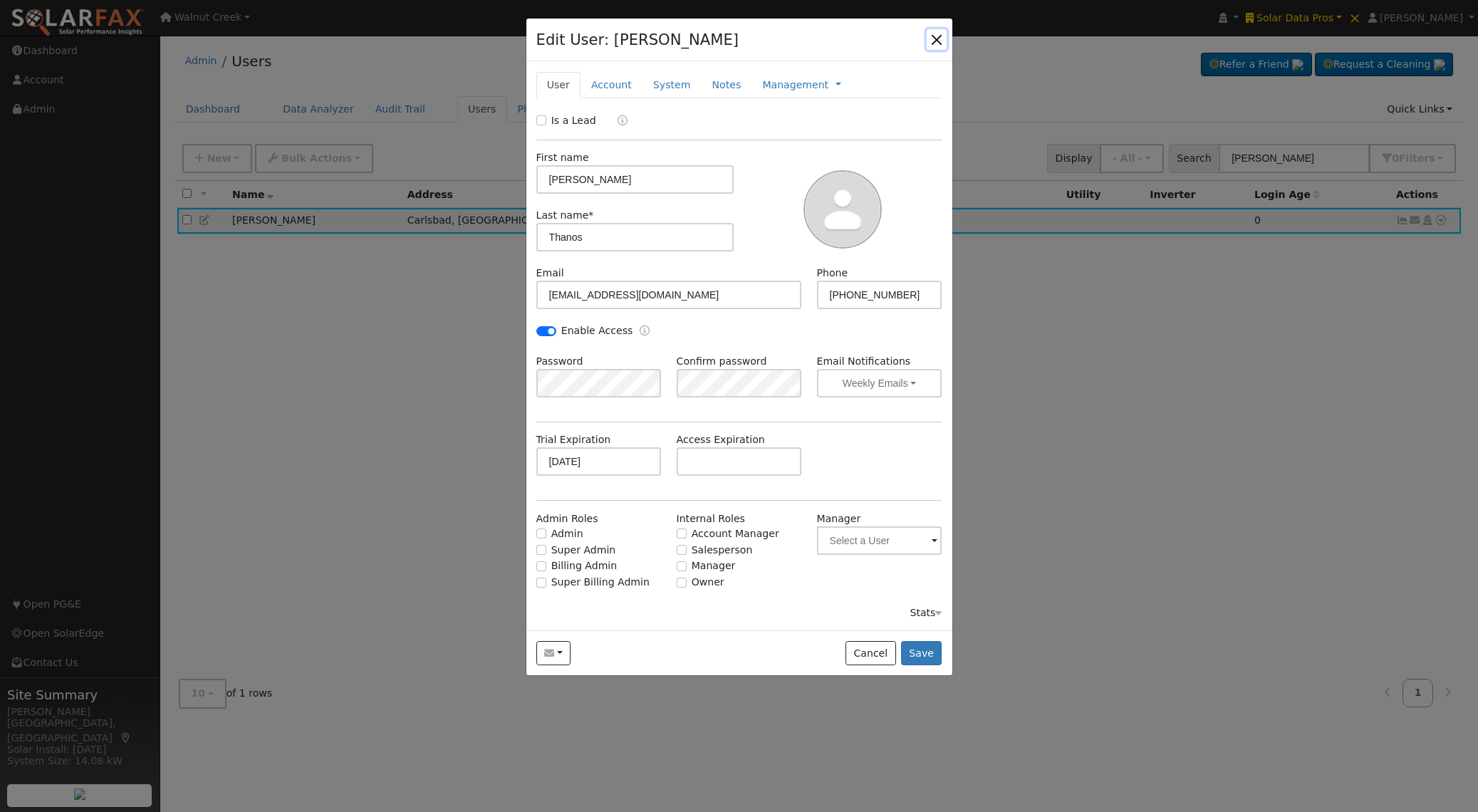
click at [933, 42] on button "button" at bounding box center [936, 38] width 20 height 20
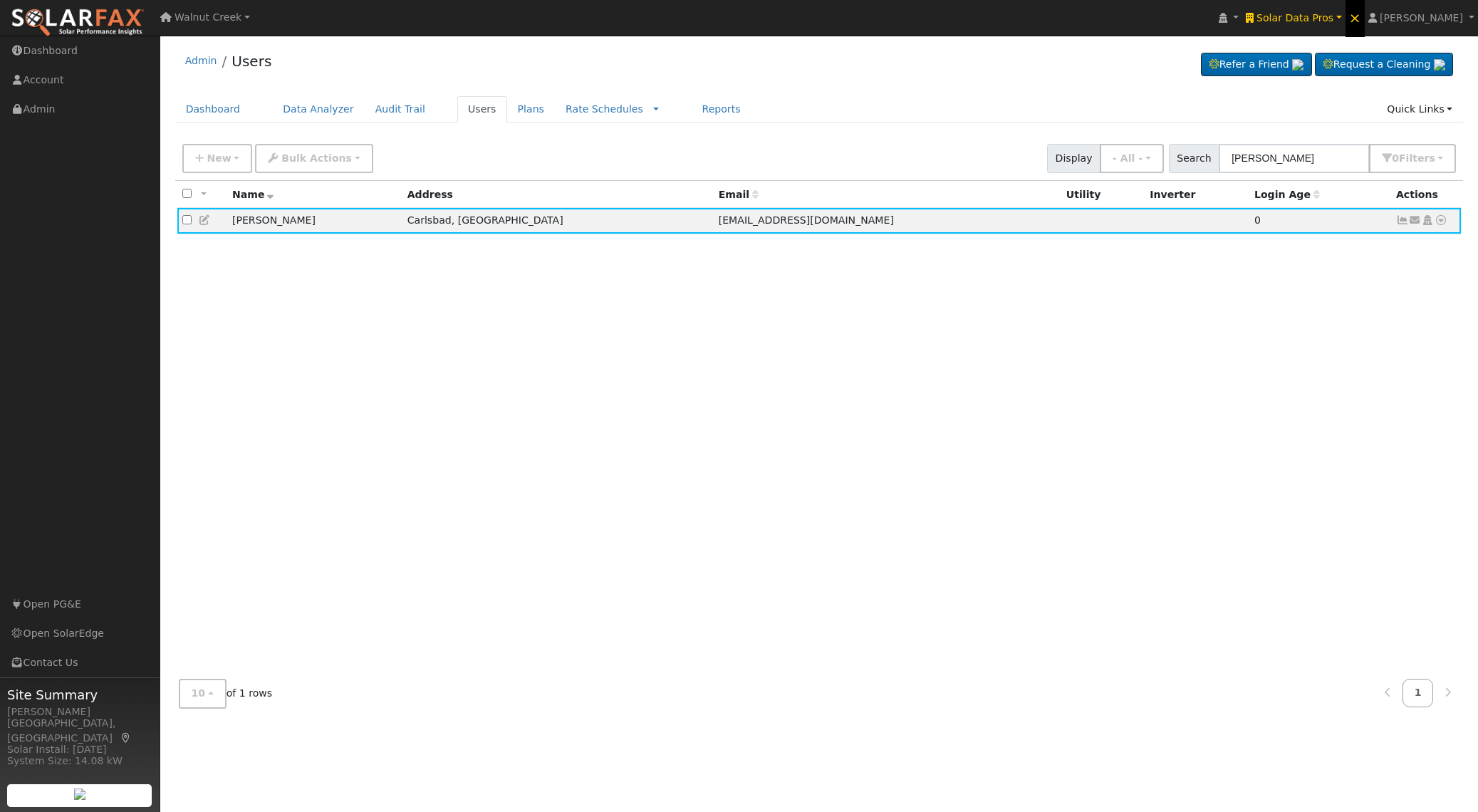
click at [1364, 17] on link "×" at bounding box center [1355, 17] width 19 height 38
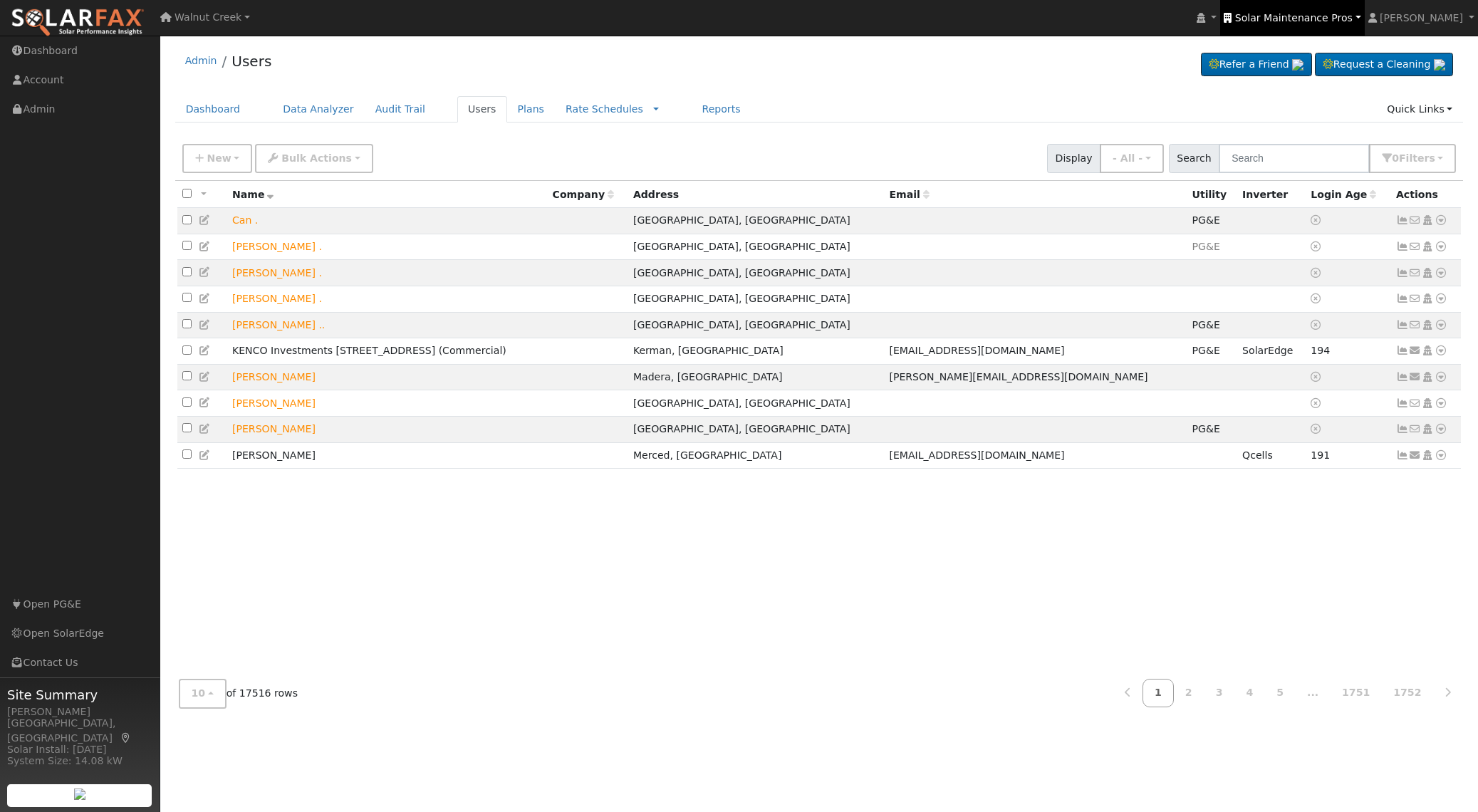
click at [1327, 21] on span "Solar Maintenance Pros" at bounding box center [1293, 17] width 117 height 11
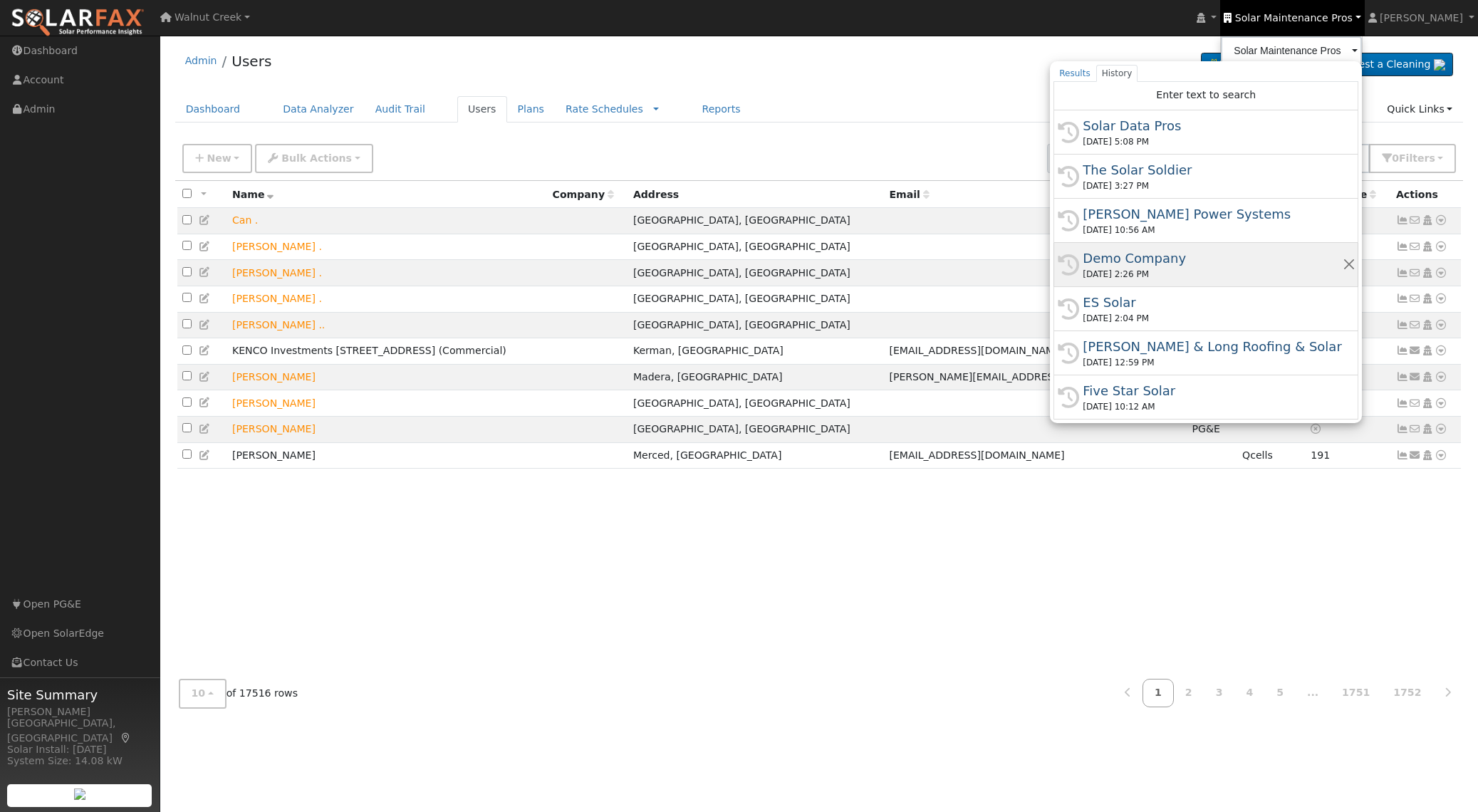
click at [1263, 269] on div "08/08/2025 2:26 PM" at bounding box center [1211, 274] width 259 height 13
type input "Demo Company"
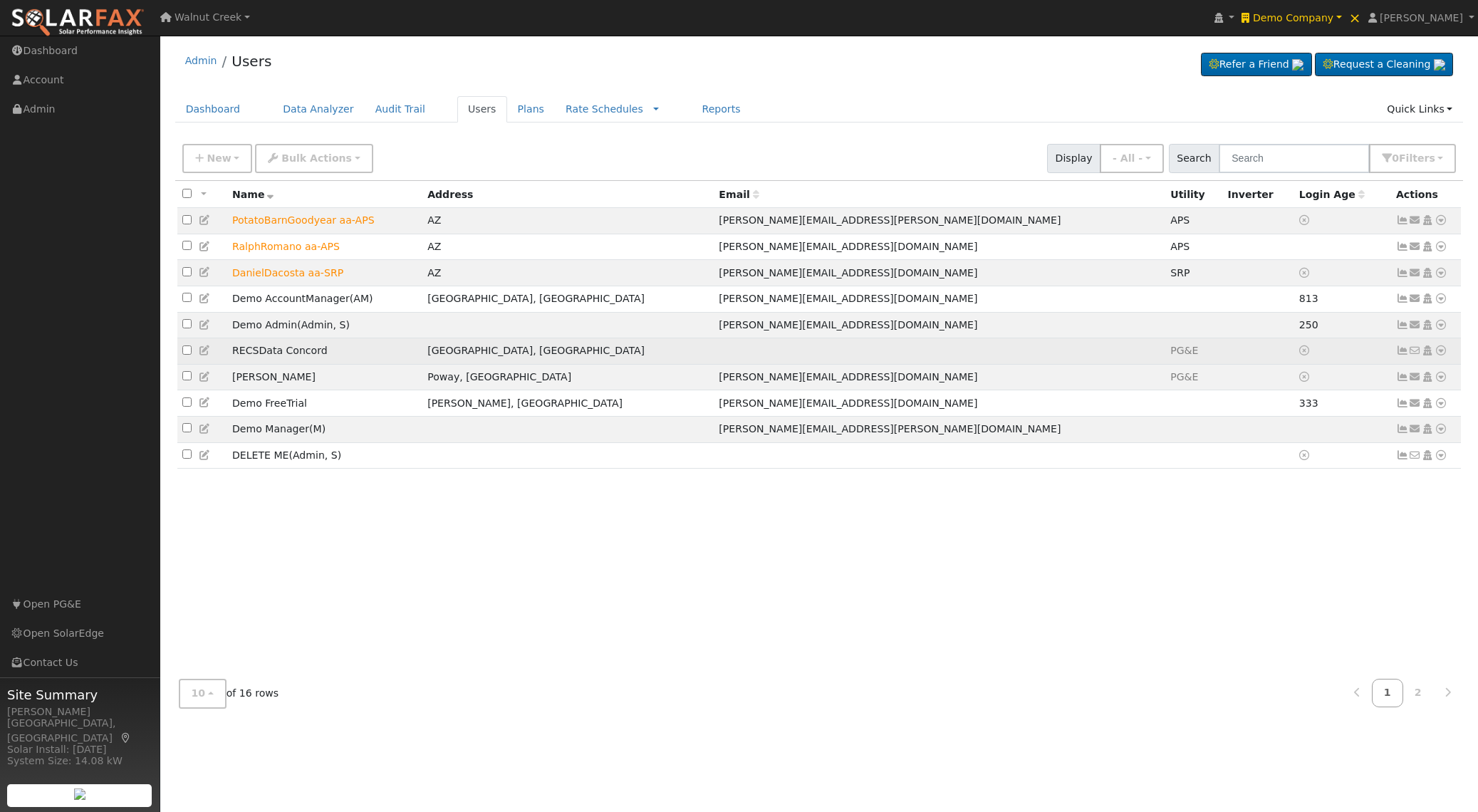
click at [1440, 353] on icon at bounding box center [1440, 350] width 13 height 10
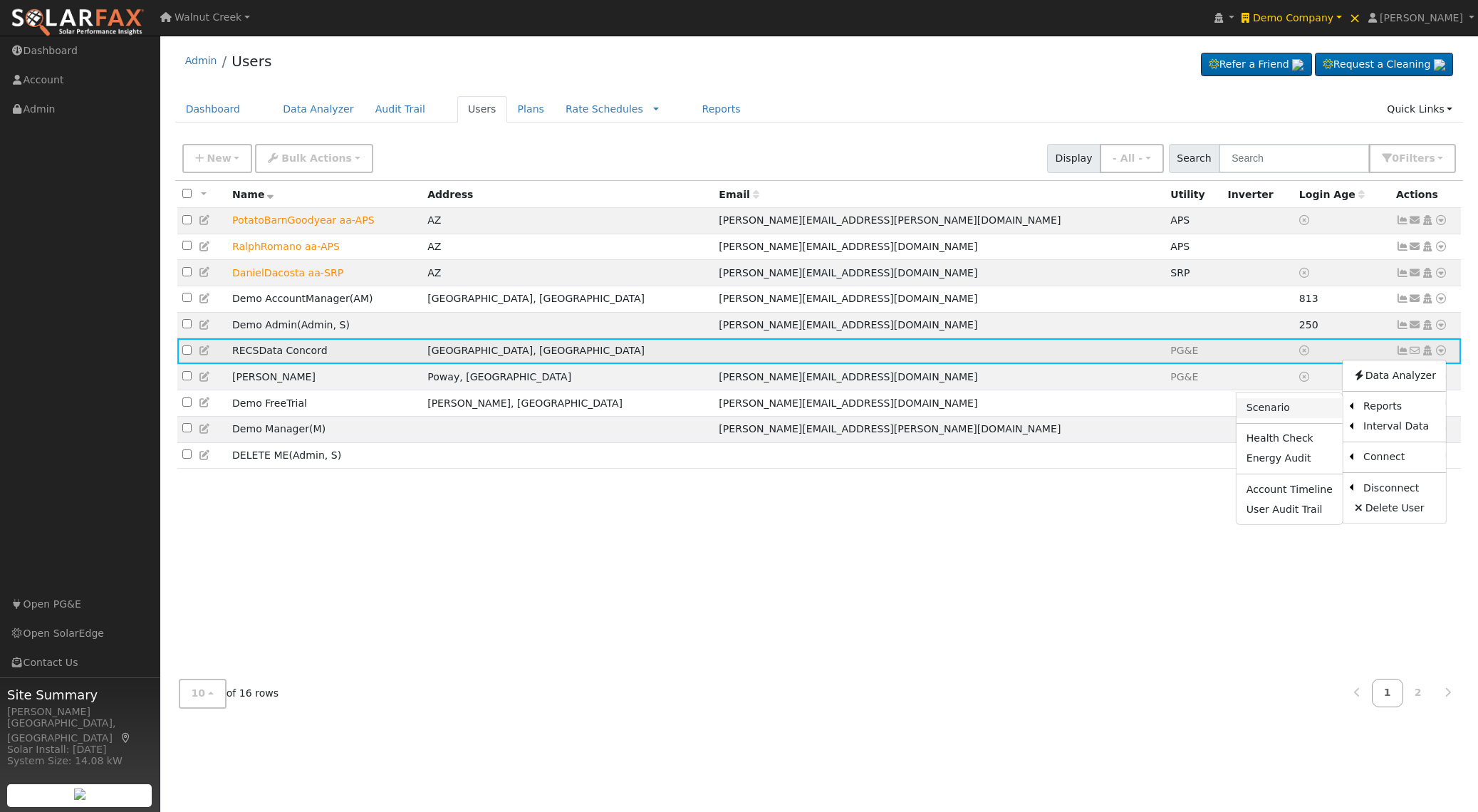
click at [1270, 407] on link "Scenario" at bounding box center [1289, 408] width 106 height 20
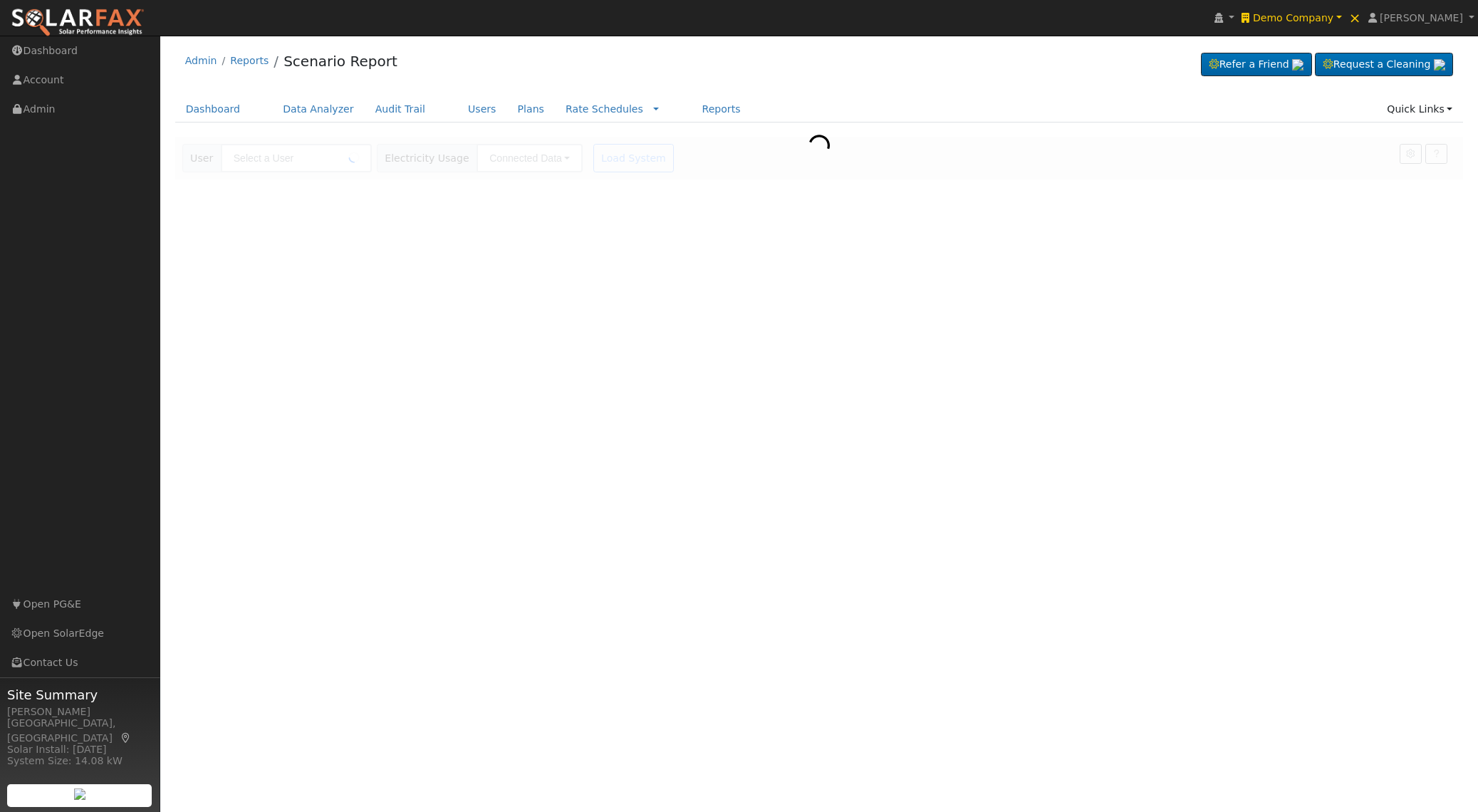
type input "RECSData Concord"
type input "Pacific Gas & Electric"
